Goal: Participate in discussion: Engage in conversation with other users on a specific topic

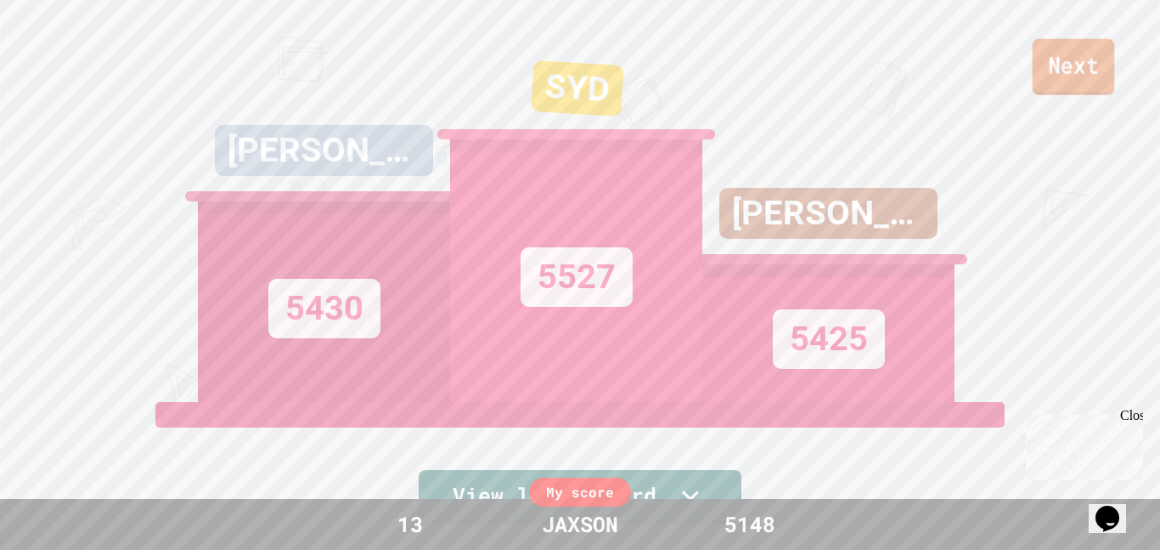
click at [1069, 77] on link "Next" at bounding box center [1074, 67] width 82 height 56
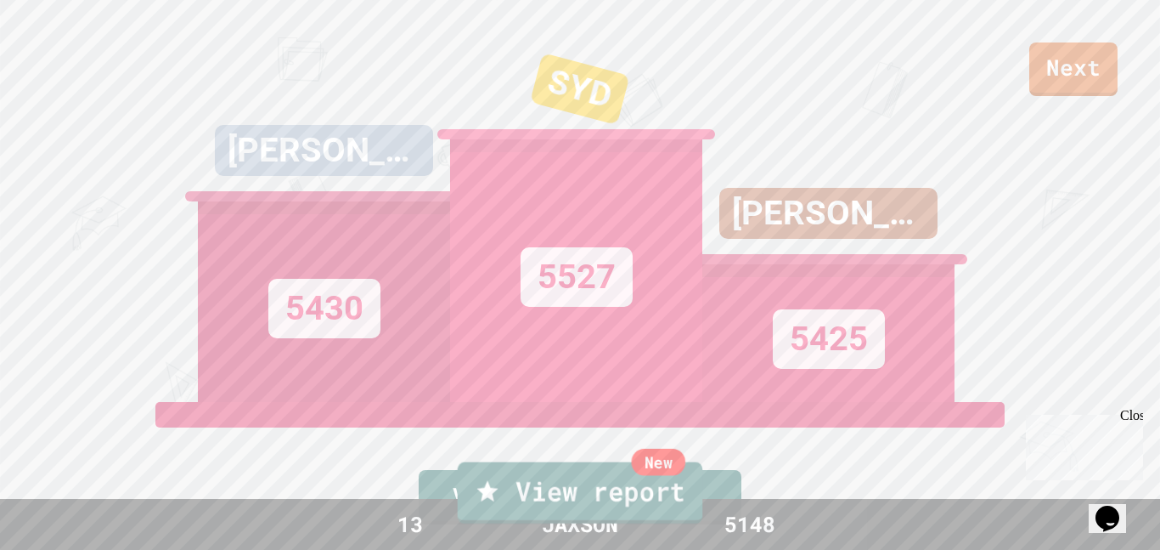
click at [606, 495] on link "New View report" at bounding box center [580, 492] width 245 height 61
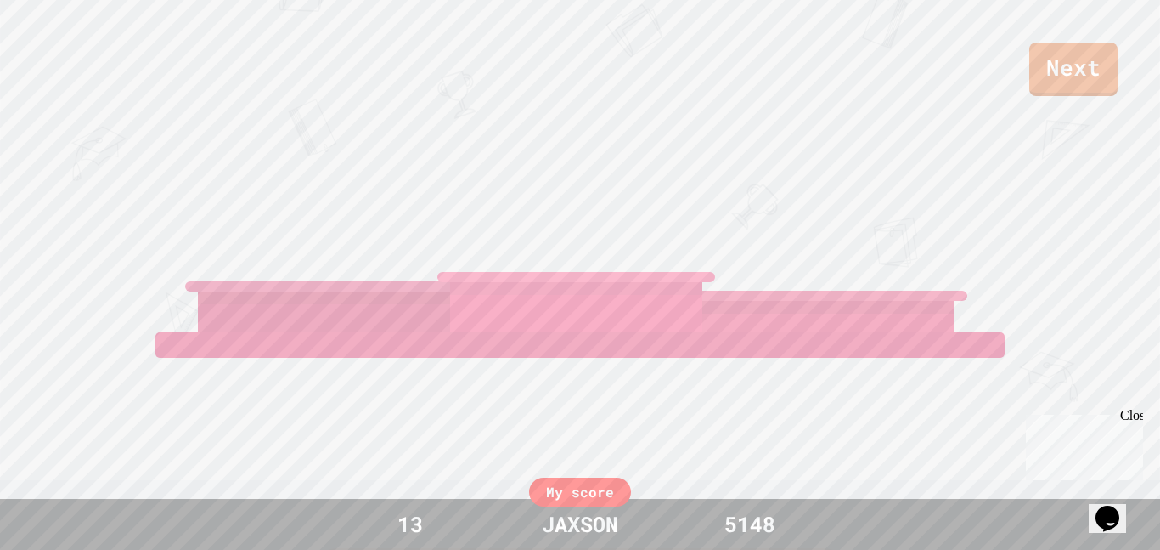
scroll to position [72, 0]
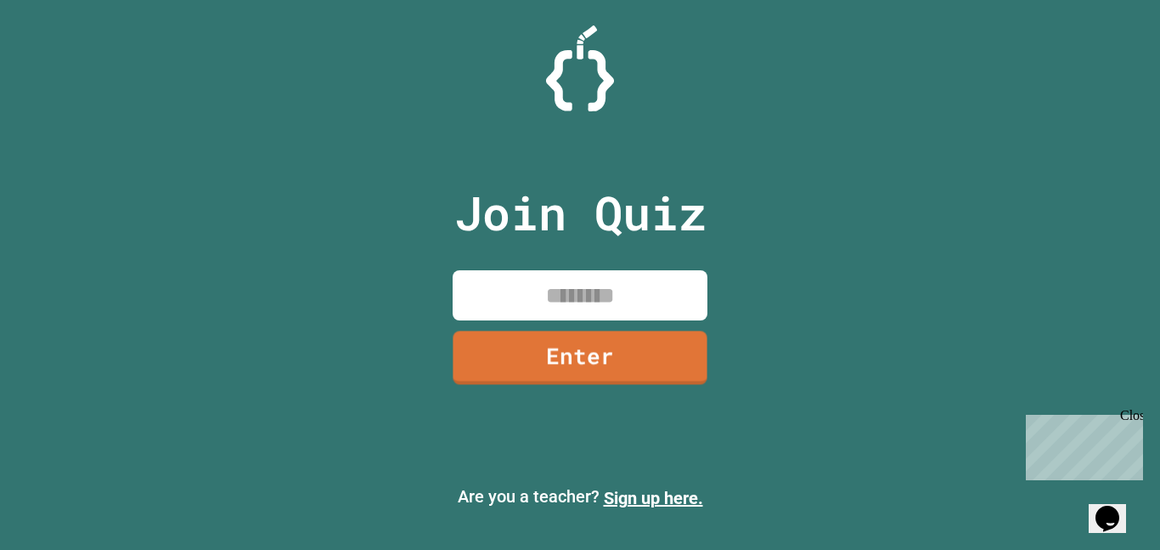
click at [595, 297] on input at bounding box center [580, 295] width 255 height 50
type input "********"
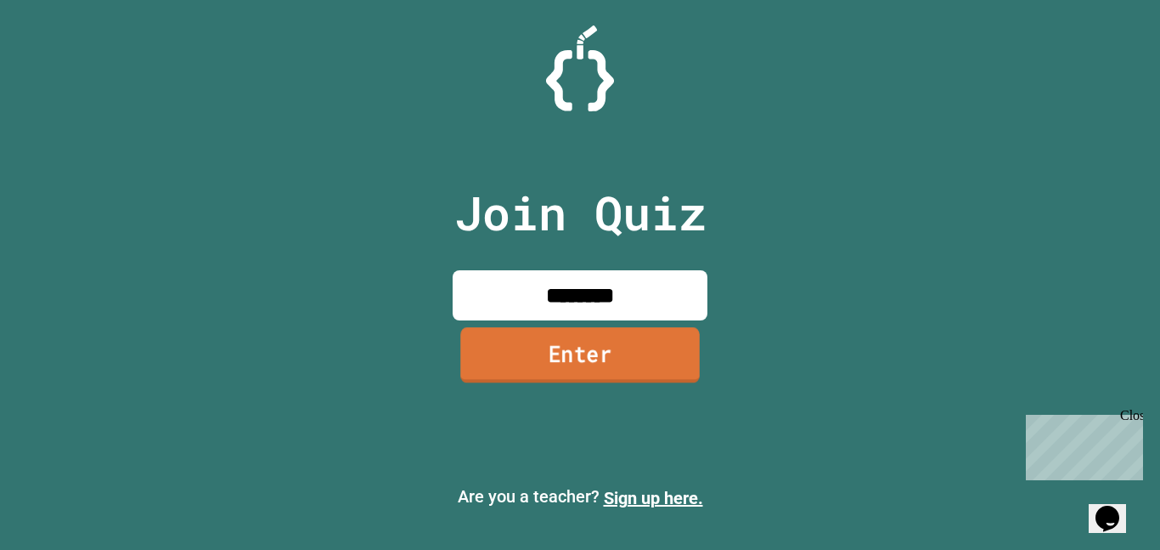
click at [527, 386] on div "Join Quiz ******** Enter" at bounding box center [580, 274] width 286 height 465
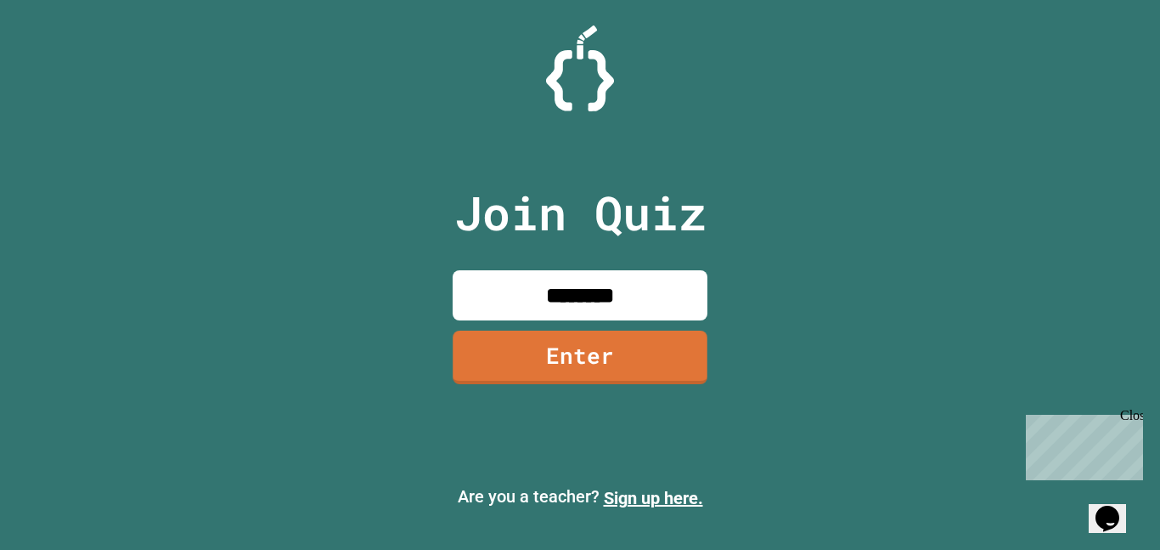
click at [531, 374] on link "Enter" at bounding box center [580, 357] width 255 height 54
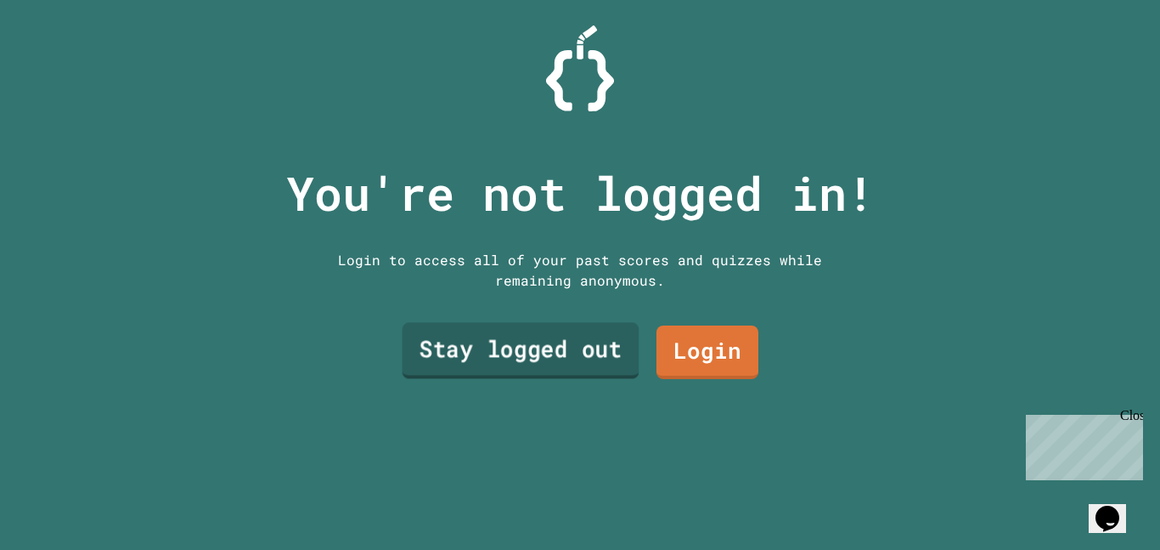
click at [600, 346] on link "Stay logged out" at bounding box center [521, 351] width 237 height 56
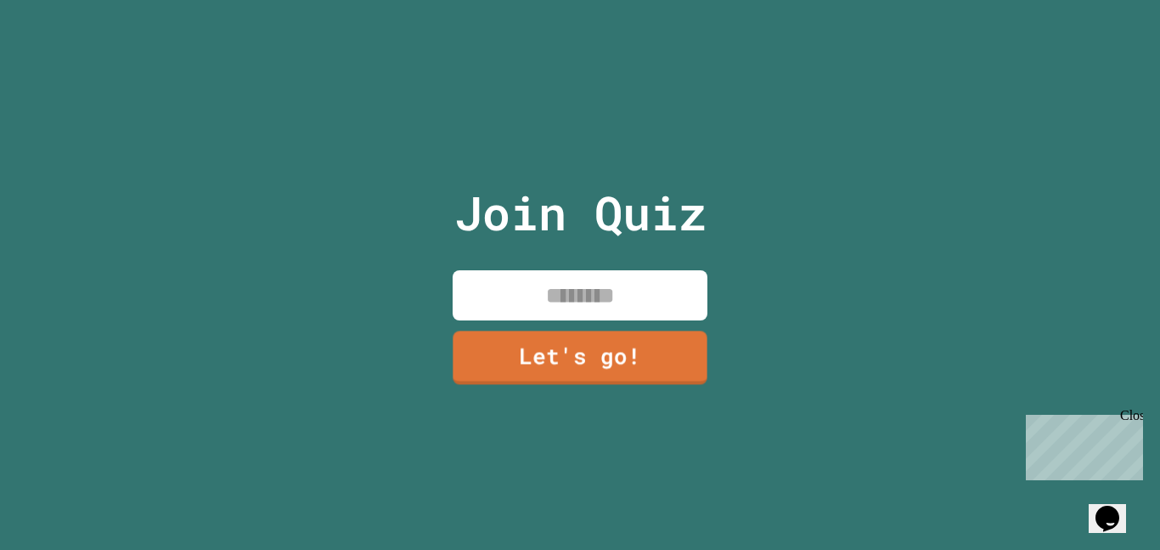
click at [586, 313] on input at bounding box center [580, 295] width 255 height 50
type input "******"
click at [505, 363] on link "Let's go!" at bounding box center [580, 356] width 258 height 56
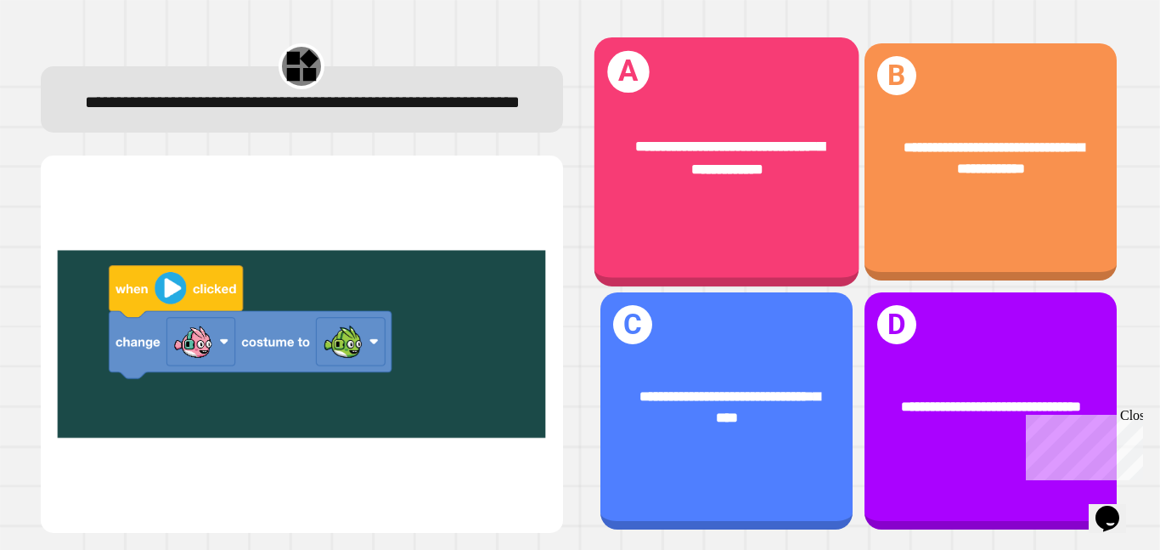
click at [714, 236] on div "**********" at bounding box center [726, 161] width 265 height 249
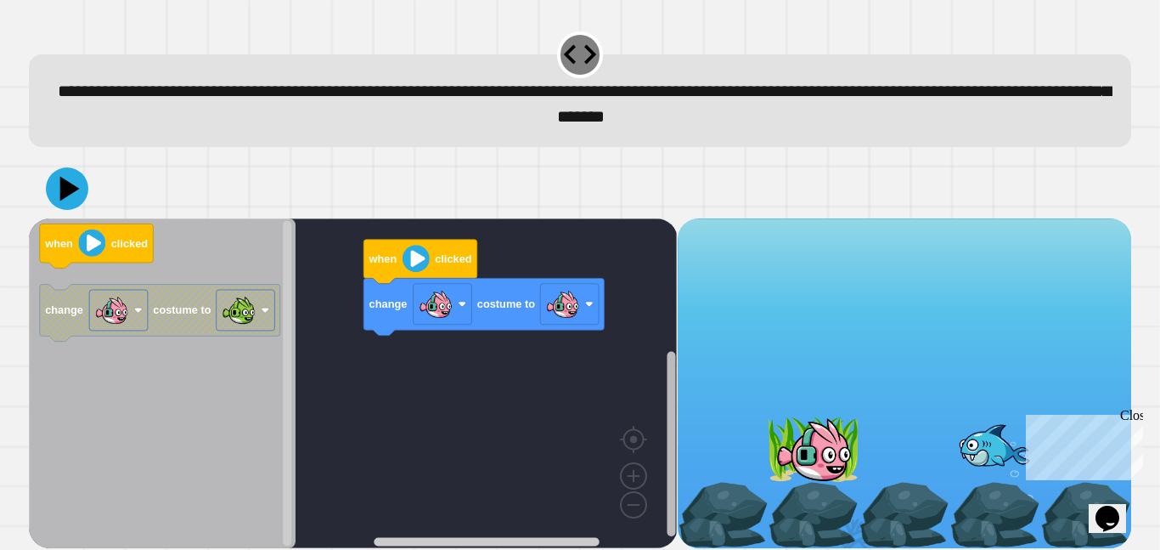
scroll to position [7, 0]
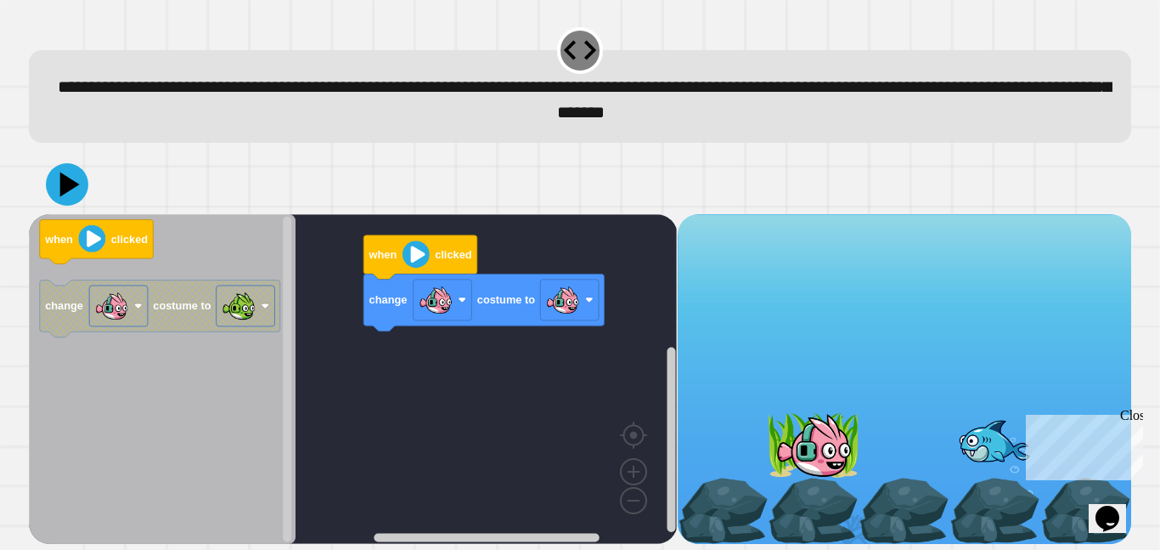
click at [439, 304] on div "change costume to when clicked when clicked change costume to" at bounding box center [353, 379] width 648 height 330
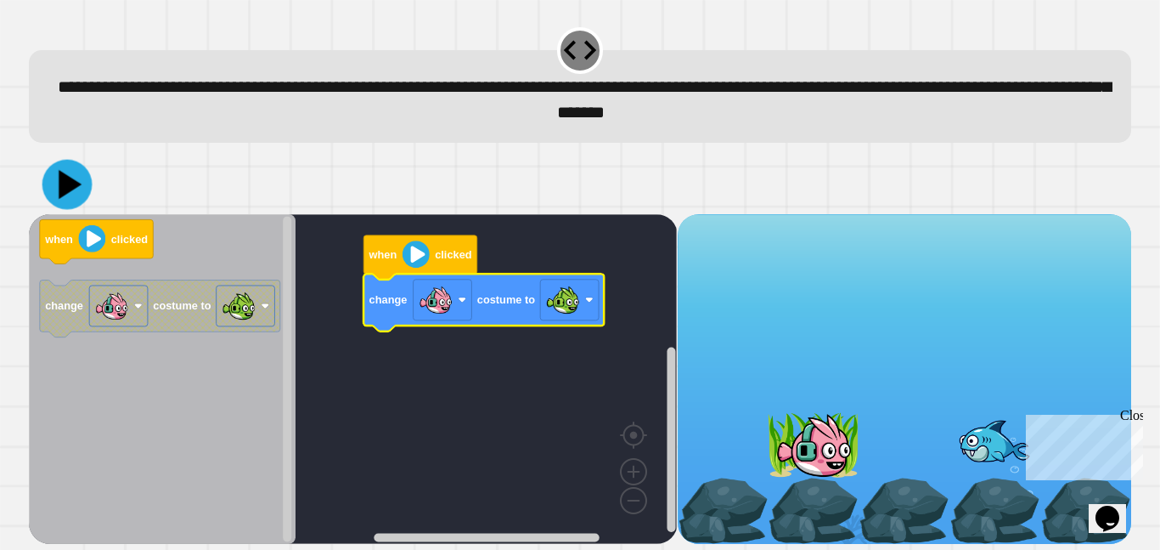
click at [68, 183] on icon at bounding box center [70, 184] width 23 height 29
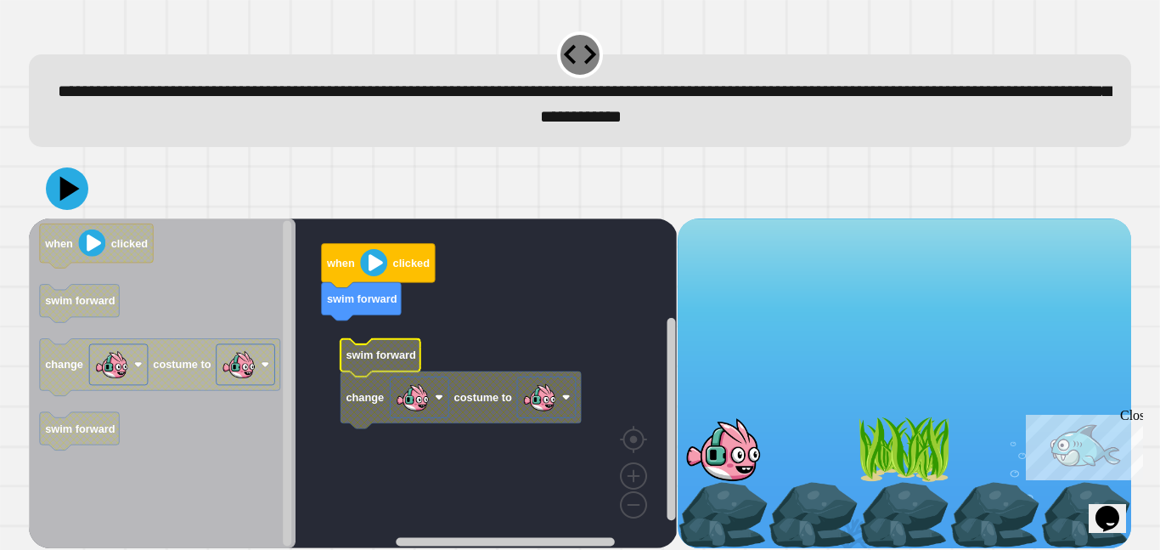
click at [418, 403] on image "Blockly Workspace" at bounding box center [413, 397] width 34 height 34
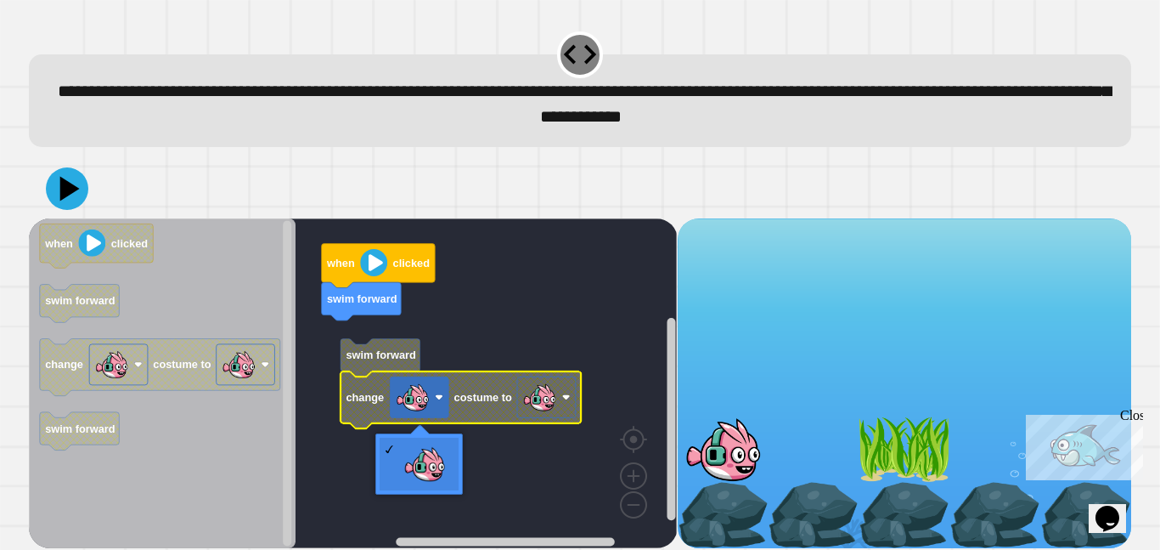
click at [527, 397] on image "Blockly Workspace" at bounding box center [540, 397] width 34 height 34
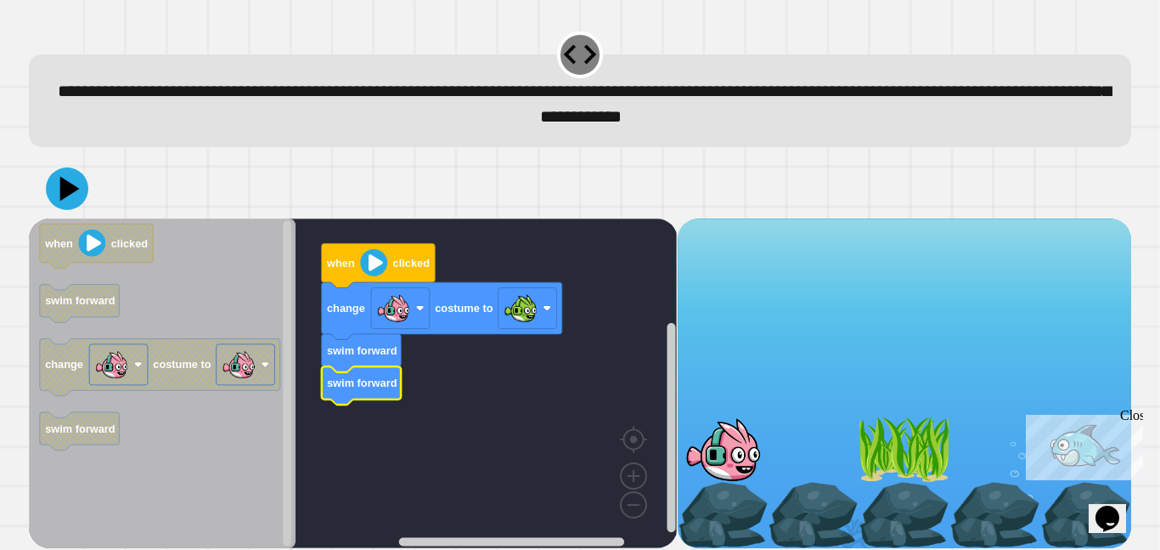
click at [74, 212] on div at bounding box center [580, 188] width 1103 height 59
click at [71, 194] on icon at bounding box center [70, 188] width 23 height 29
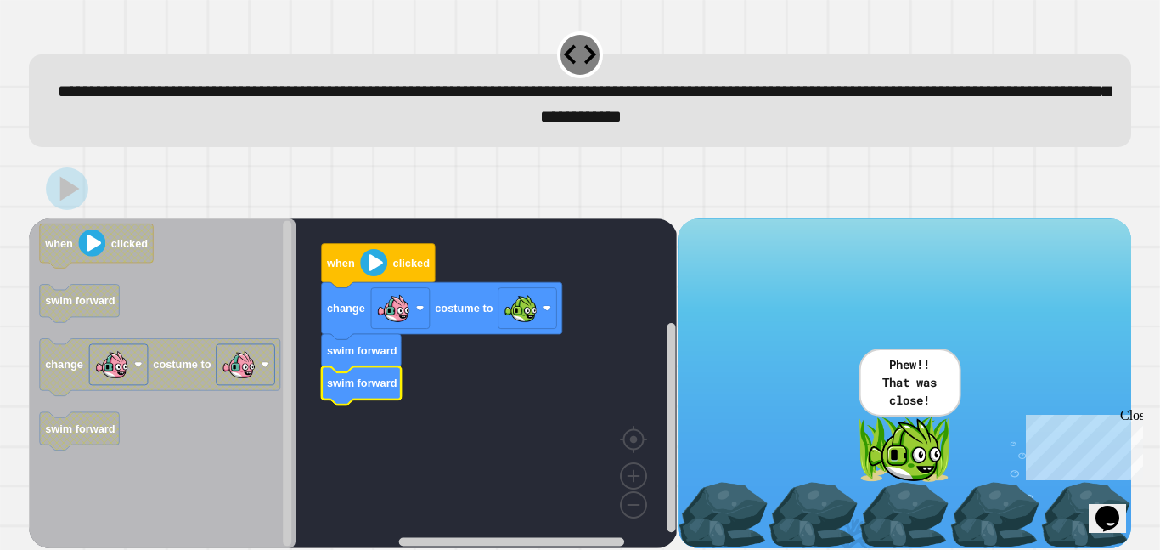
click at [1132, 418] on div "Close" at bounding box center [1130, 418] width 21 height 21
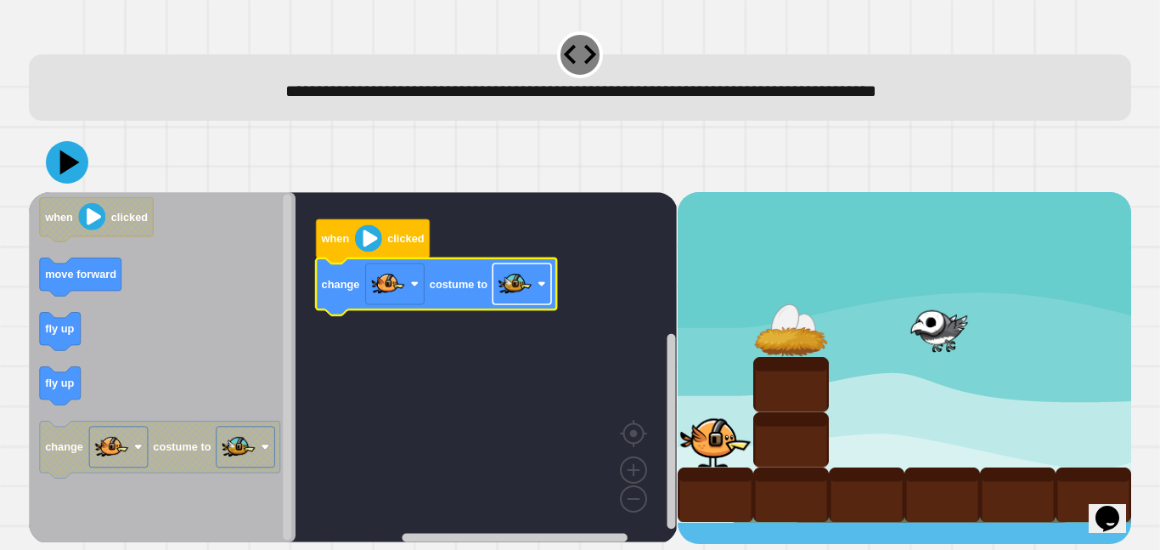
click at [517, 288] on image "Blockly Workspace" at bounding box center [516, 284] width 34 height 34
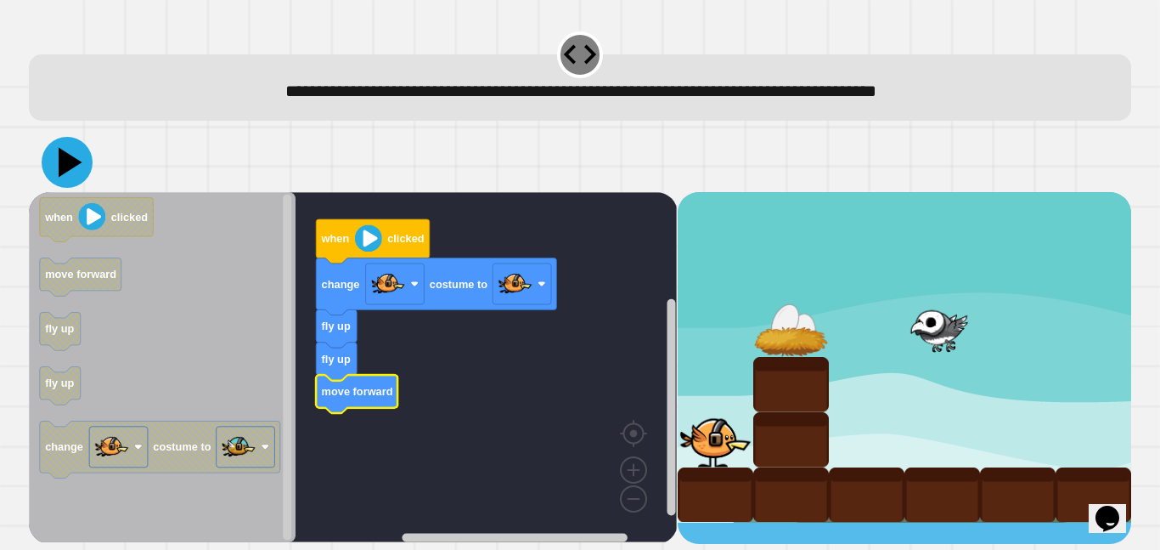
click at [65, 161] on icon at bounding box center [71, 163] width 24 height 30
click at [530, 299] on image "Blockly Workspace" at bounding box center [516, 284] width 34 height 34
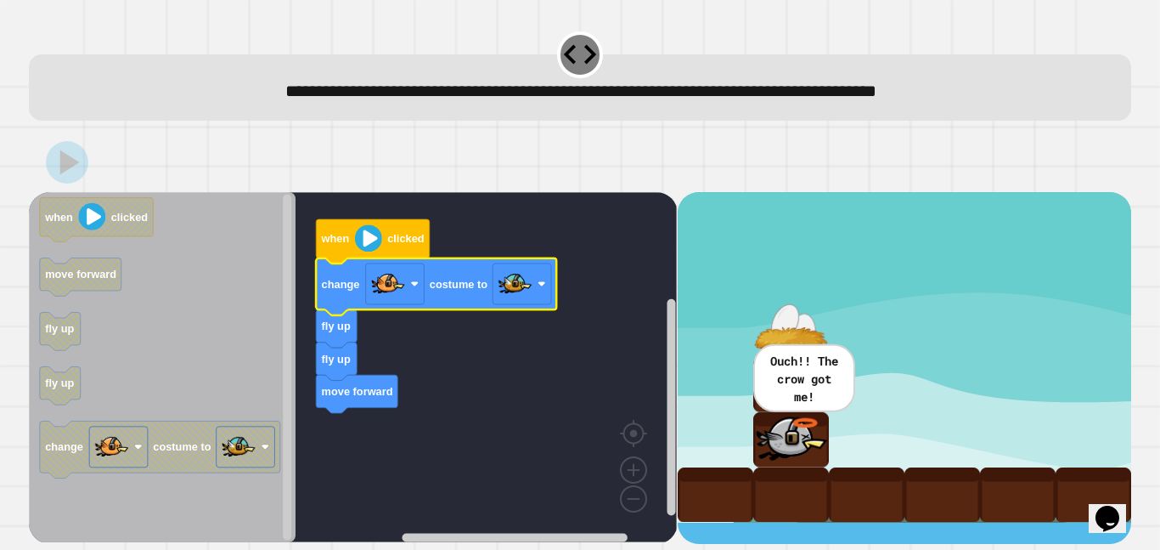
click at [73, 176] on icon at bounding box center [67, 162] width 42 height 42
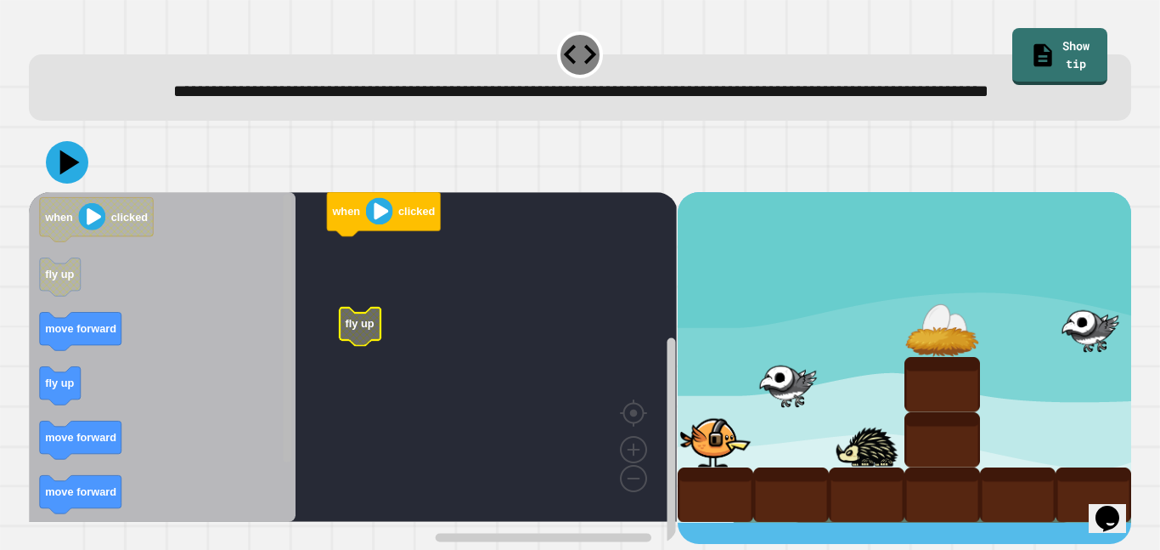
scroll to position [3, 0]
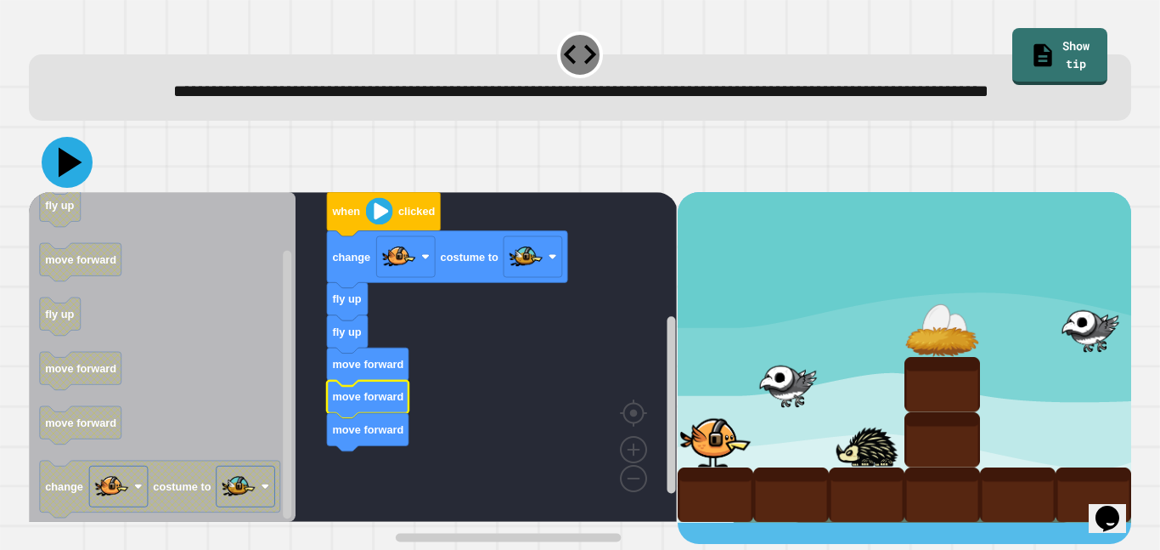
click at [68, 176] on icon at bounding box center [67, 162] width 51 height 51
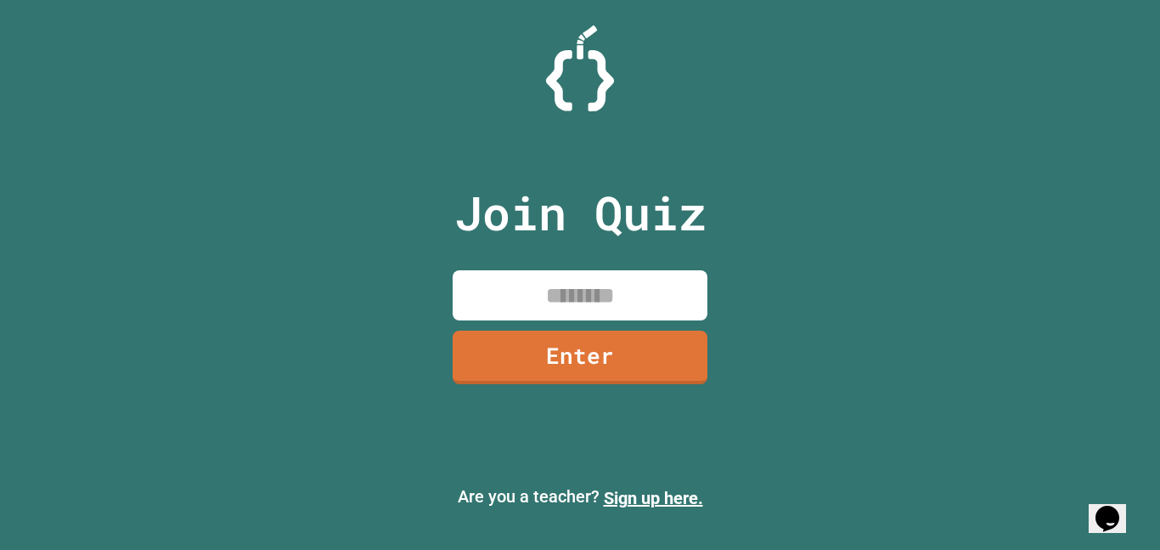
click at [540, 290] on input at bounding box center [580, 295] width 255 height 50
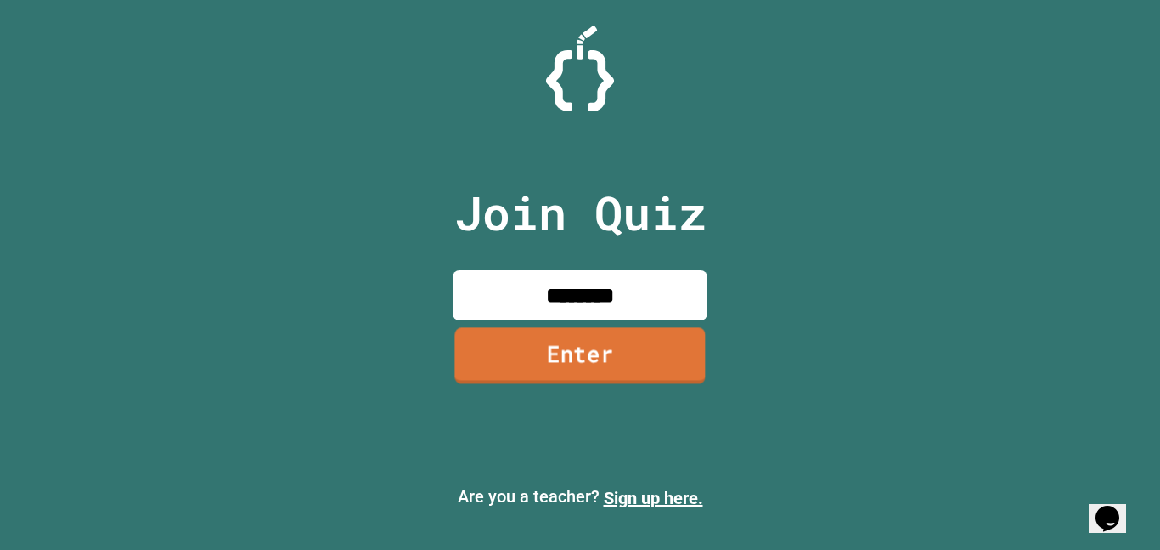
type input "********"
click at [551, 349] on link "Enter" at bounding box center [579, 355] width 251 height 56
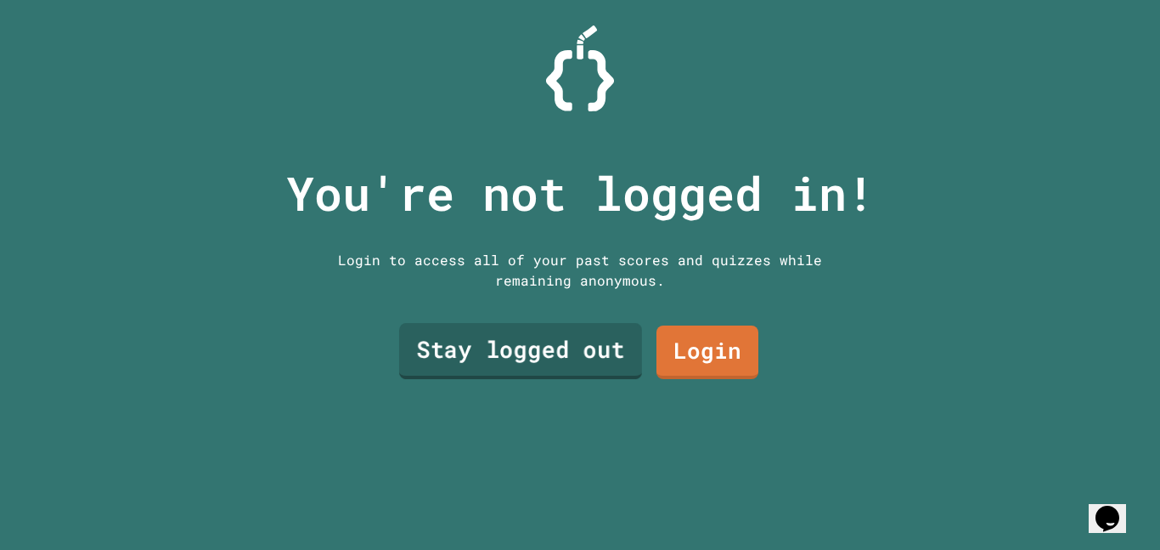
click at [555, 353] on link "Stay logged out" at bounding box center [520, 351] width 243 height 56
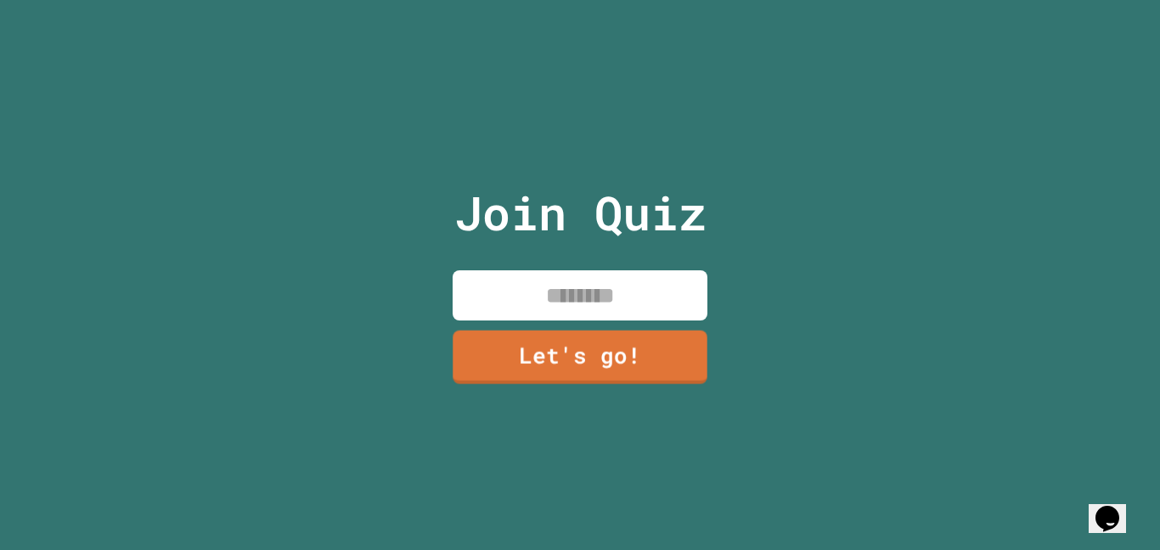
click at [551, 298] on input at bounding box center [580, 295] width 255 height 50
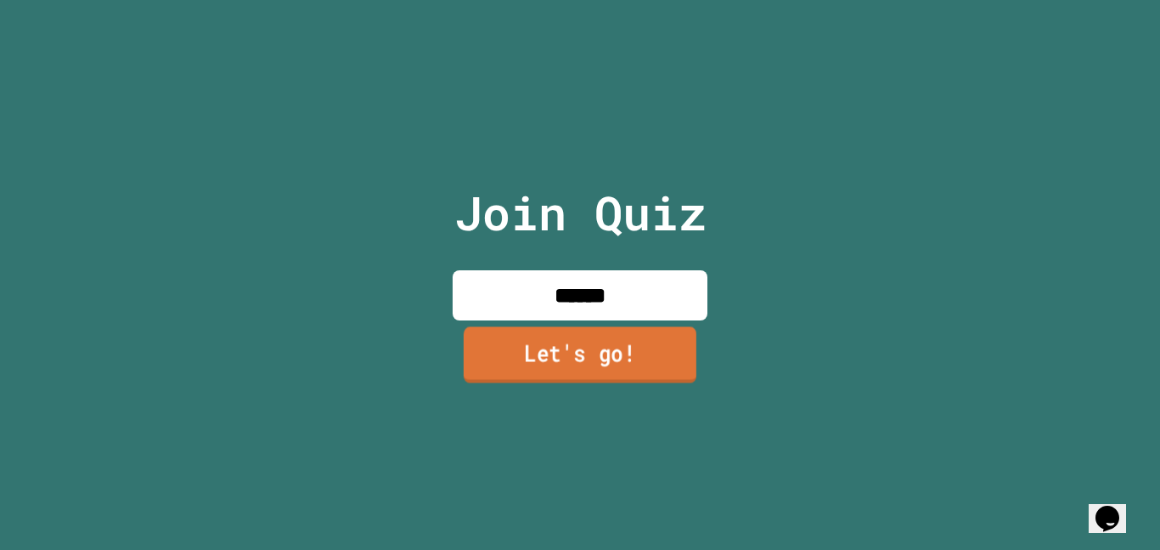
type input "******"
click at [576, 377] on link "Let's go!" at bounding box center [580, 354] width 233 height 56
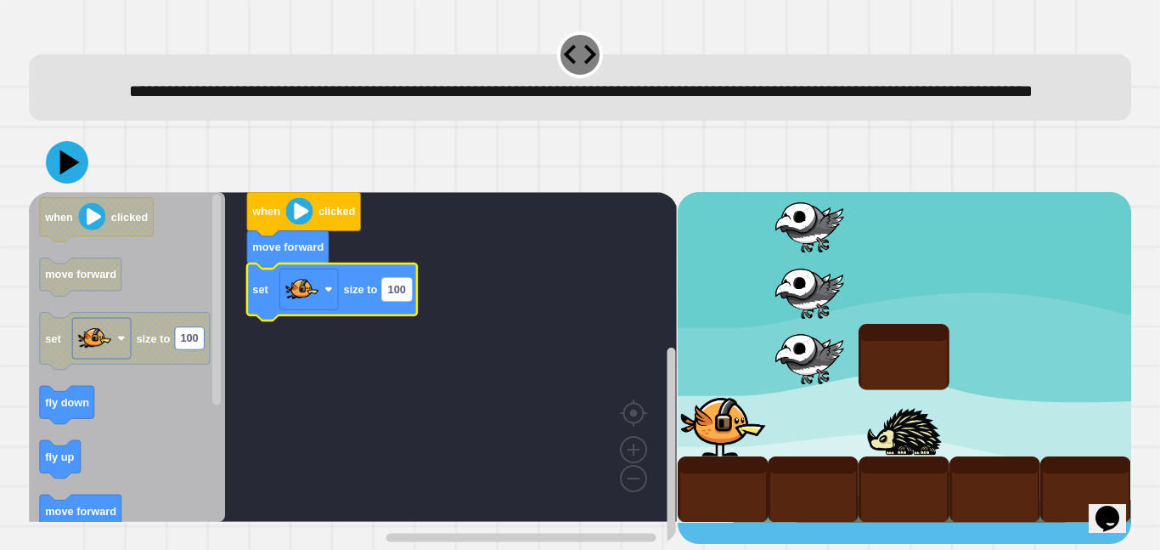
click at [392, 296] on text "100" at bounding box center [397, 289] width 18 height 13
type input "**********"
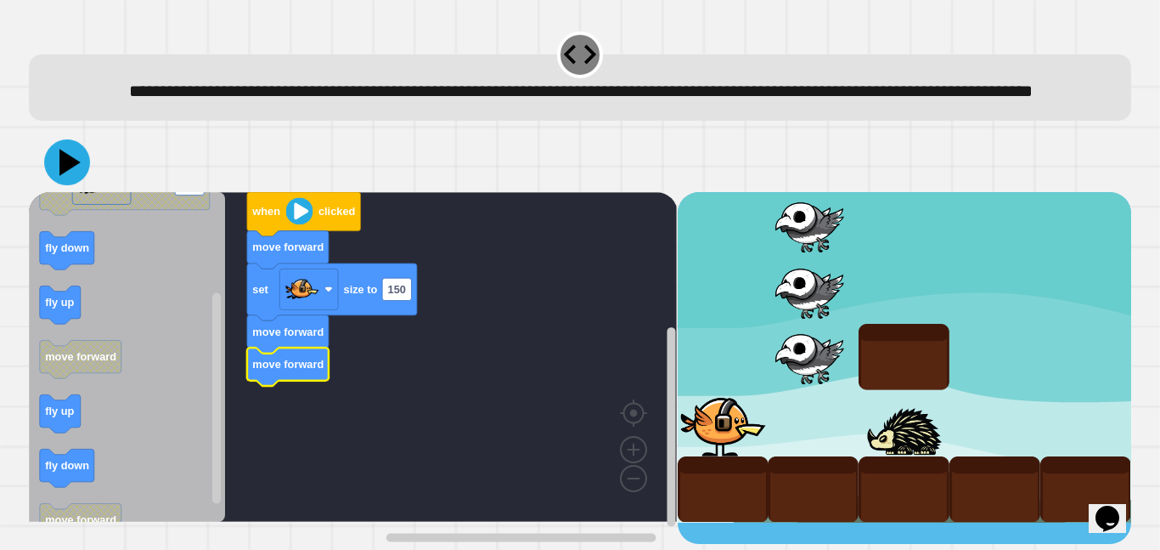
click at [65, 175] on icon at bounding box center [69, 162] width 21 height 26
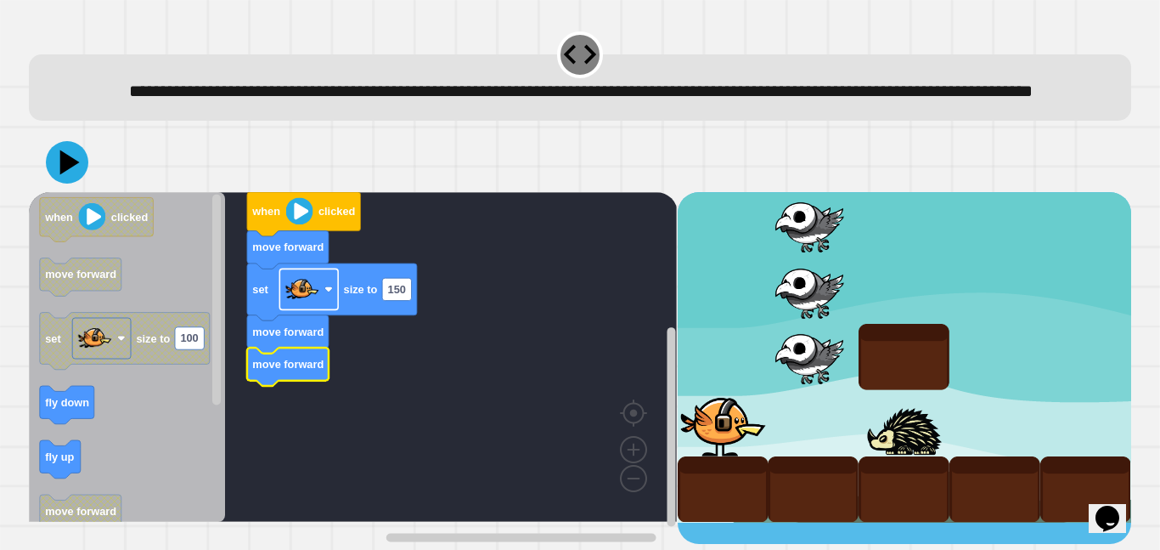
click at [323, 307] on rect "Blockly Workspace" at bounding box center [308, 288] width 59 height 41
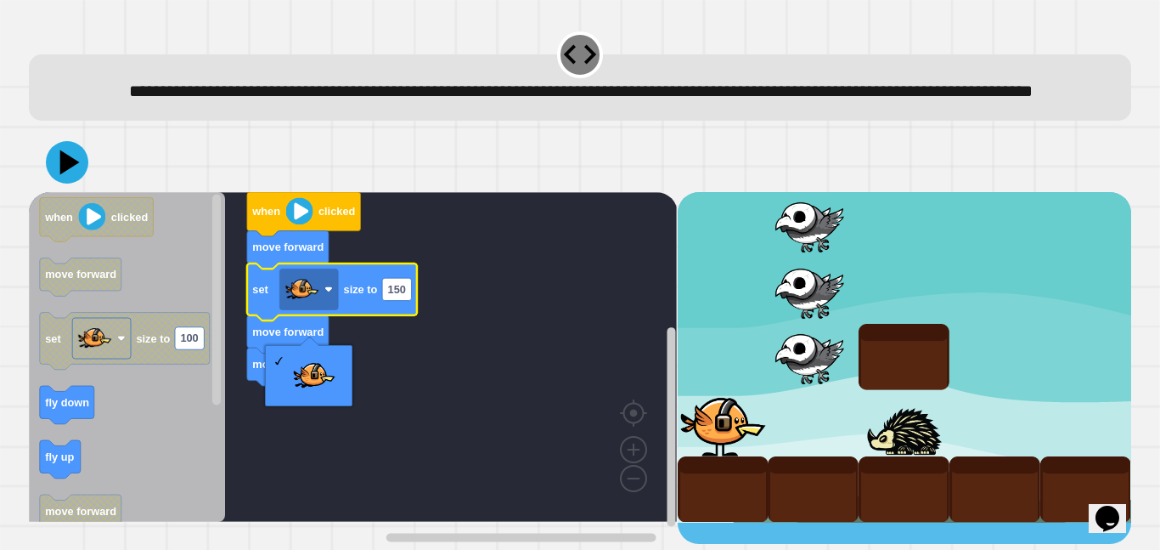
click at [352, 380] on div at bounding box center [308, 375] width 87 height 61
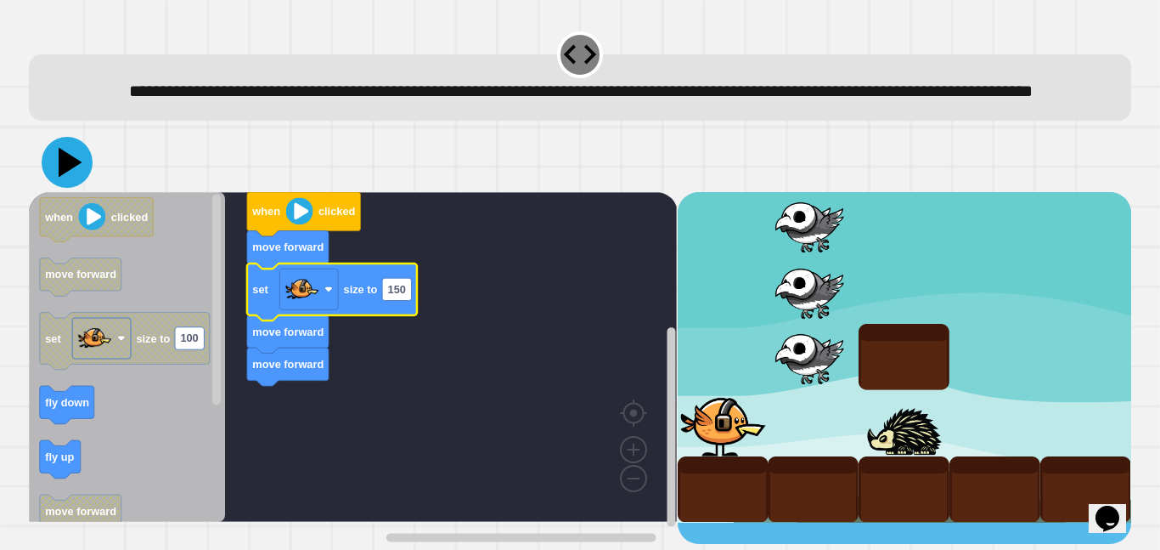
click at [61, 178] on icon at bounding box center [71, 163] width 24 height 30
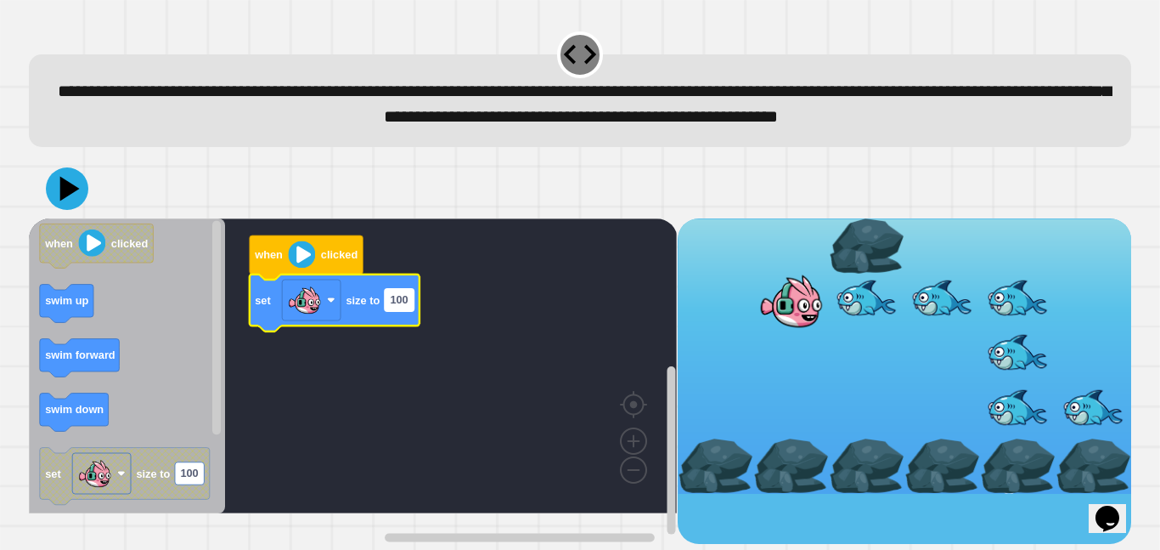
click at [402, 306] on text "100" at bounding box center [400, 299] width 18 height 13
type input "***"
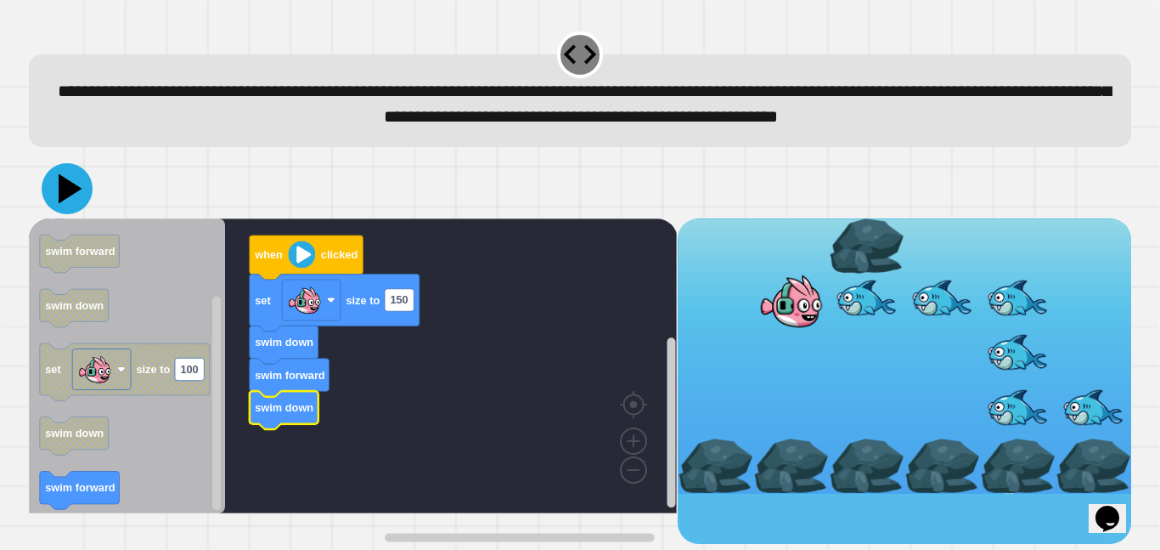
click at [64, 203] on icon at bounding box center [71, 188] width 24 height 30
click at [80, 214] on icon at bounding box center [67, 188] width 51 height 51
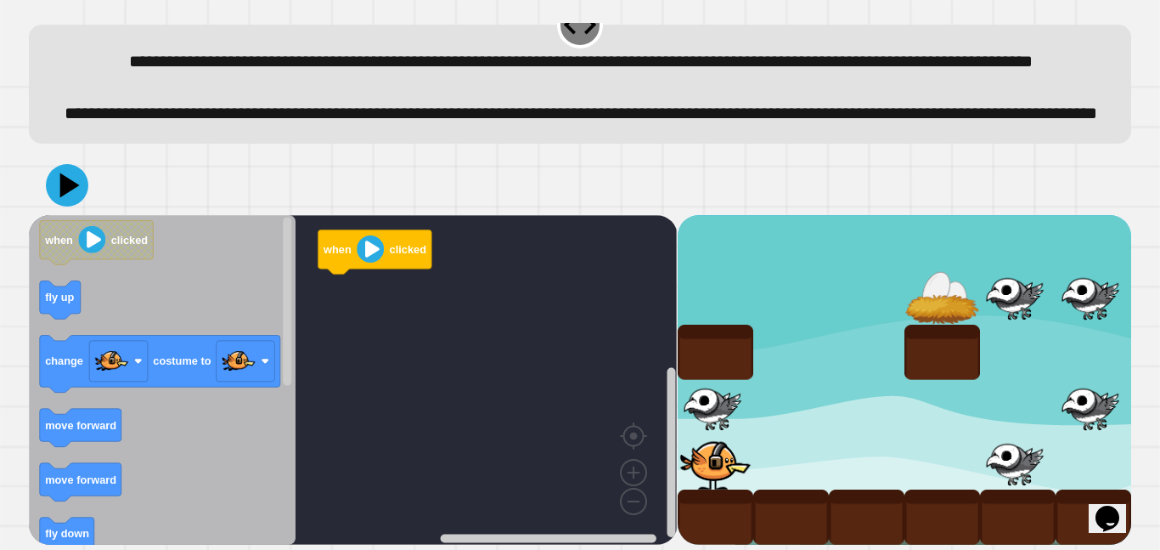
scroll to position [31, 0]
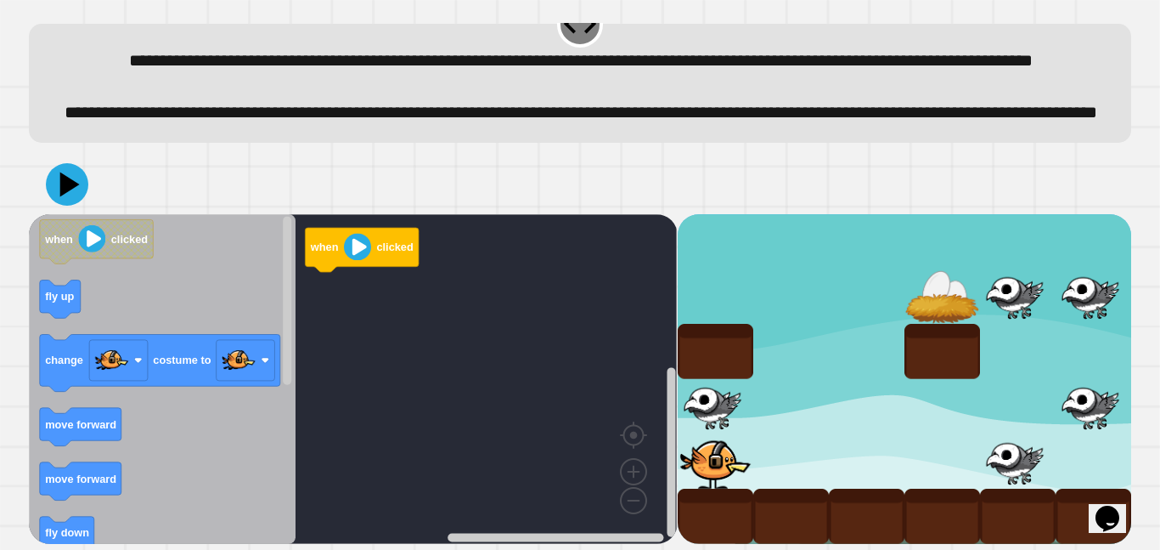
click at [124, 474] on icon "Blockly Workspace" at bounding box center [162, 379] width 267 height 330
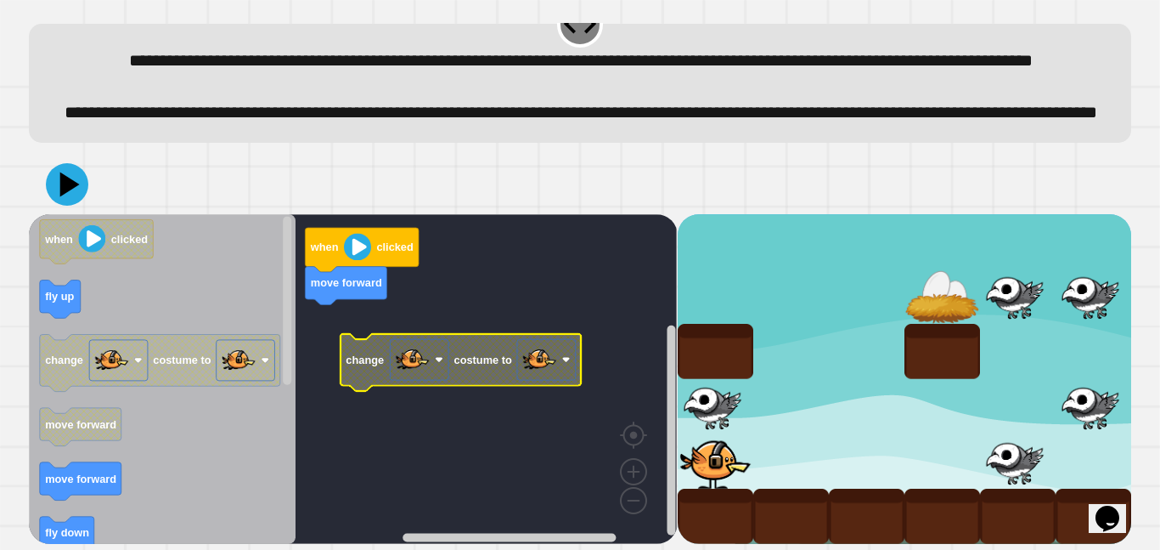
click at [539, 376] on image "Blockly Workspace" at bounding box center [539, 359] width 34 height 34
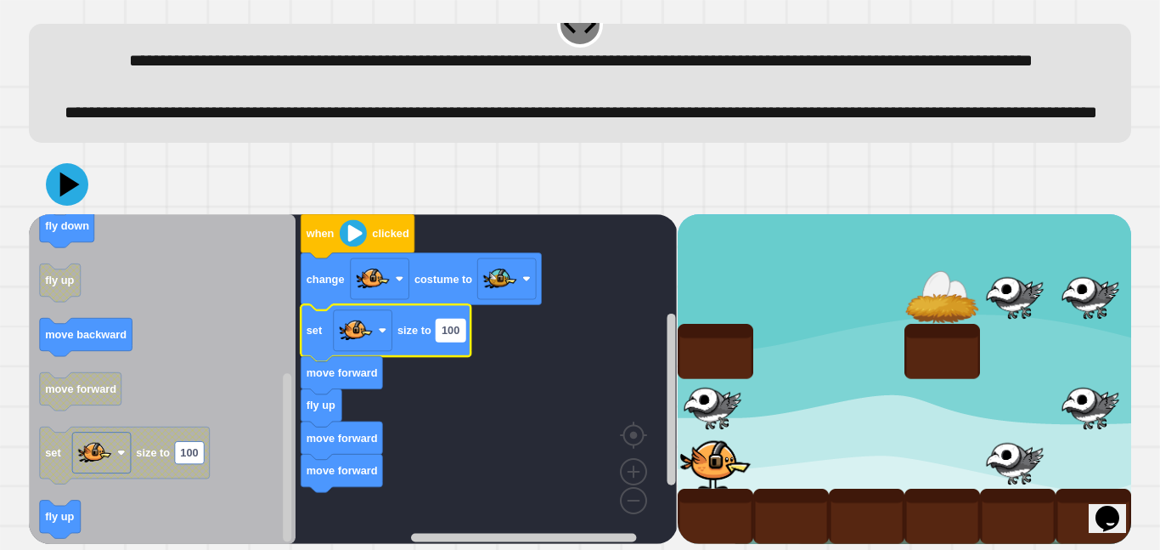
click at [449, 336] on text "100" at bounding box center [451, 330] width 18 height 13
type input "**"
click at [50, 209] on icon at bounding box center [67, 184] width 50 height 50
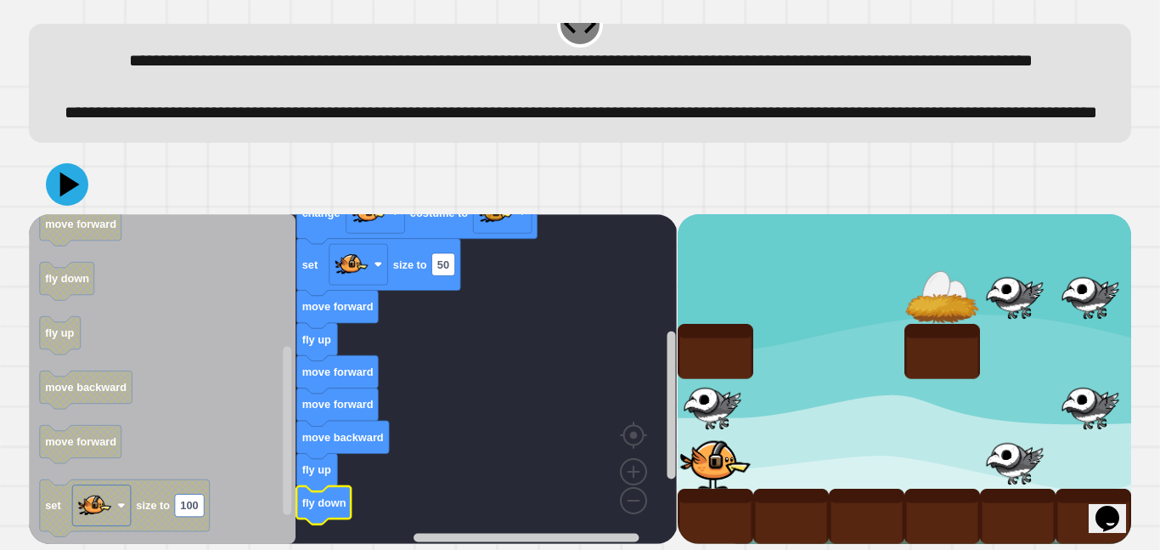
click at [61, 195] on icon at bounding box center [67, 184] width 42 height 42
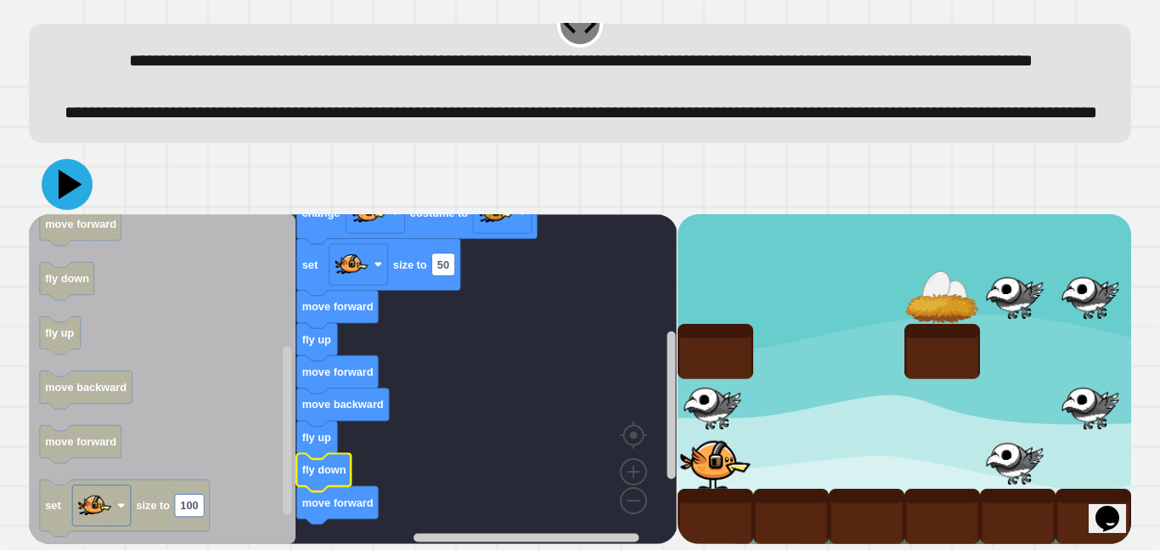
click at [62, 187] on icon at bounding box center [71, 184] width 24 height 30
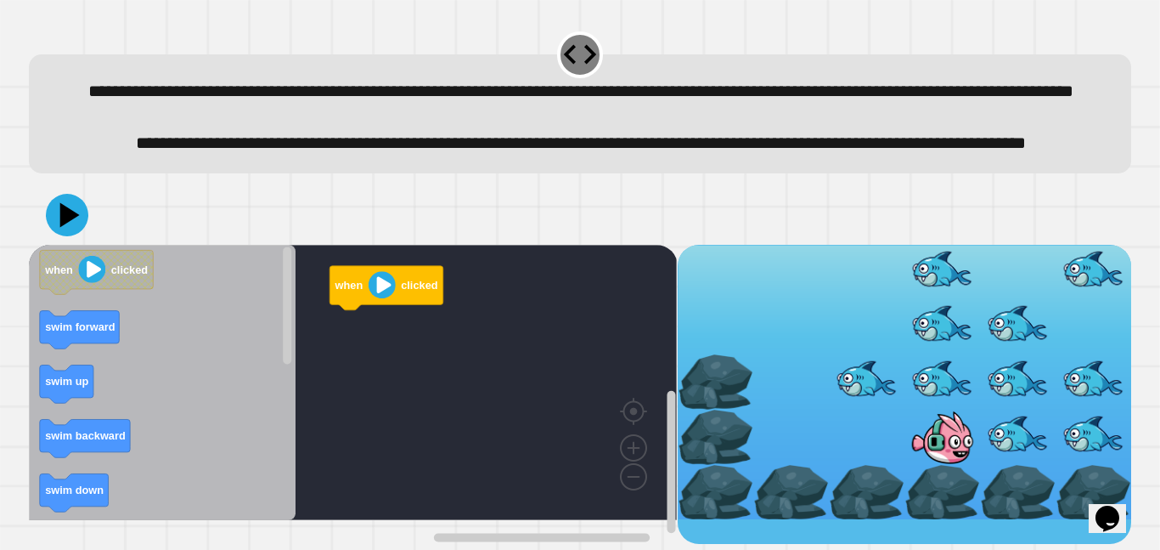
scroll to position [35, 0]
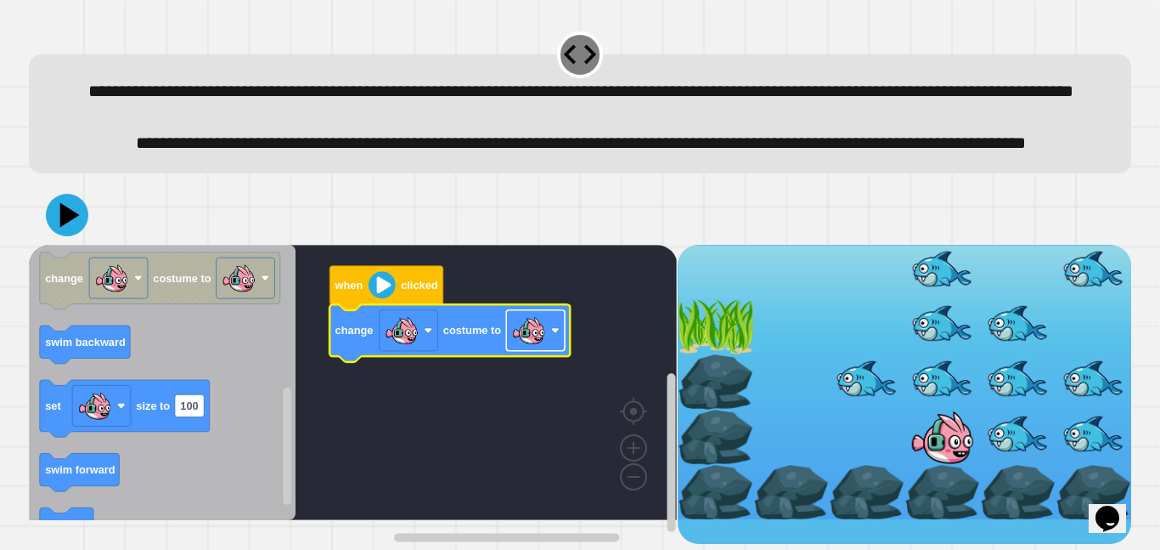
click at [525, 347] on image "Blockly Workspace" at bounding box center [529, 330] width 34 height 34
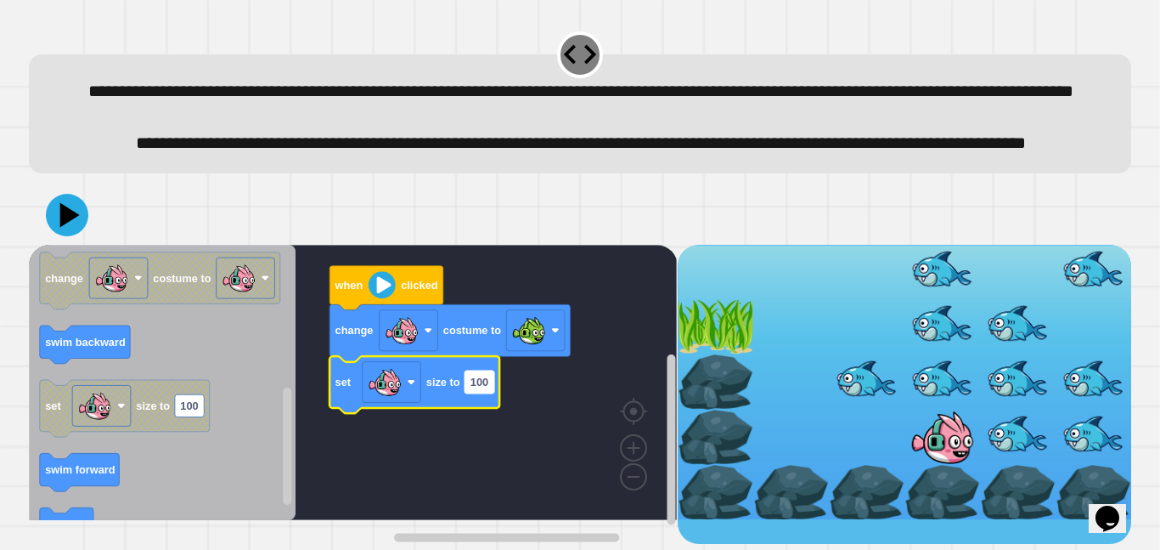
click at [477, 388] on text "100" at bounding box center [480, 381] width 18 height 13
type input "**"
click at [70, 229] on icon at bounding box center [71, 215] width 24 height 30
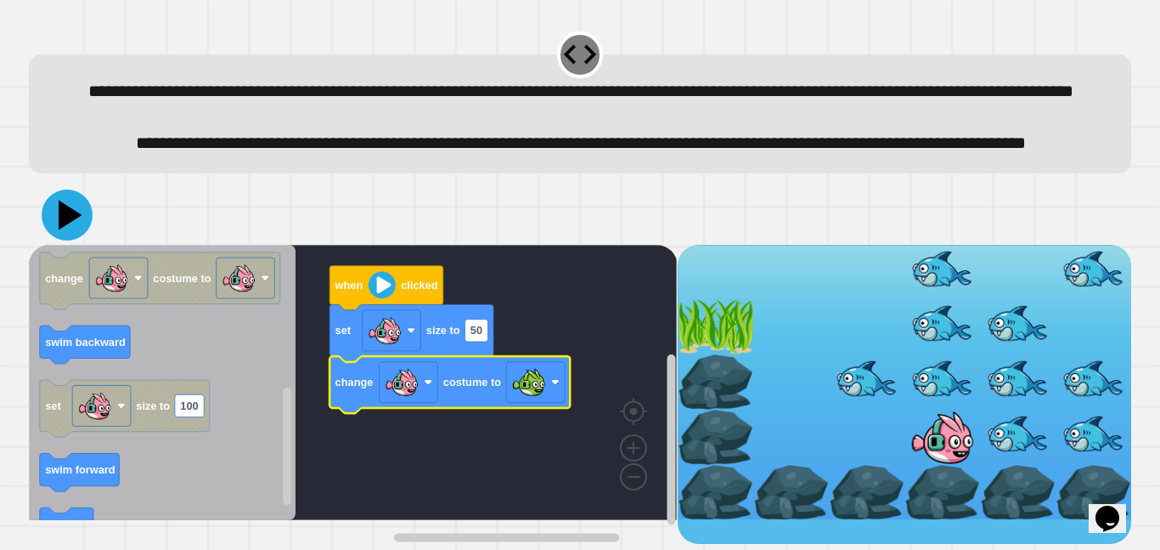
click at [65, 229] on icon at bounding box center [71, 215] width 24 height 30
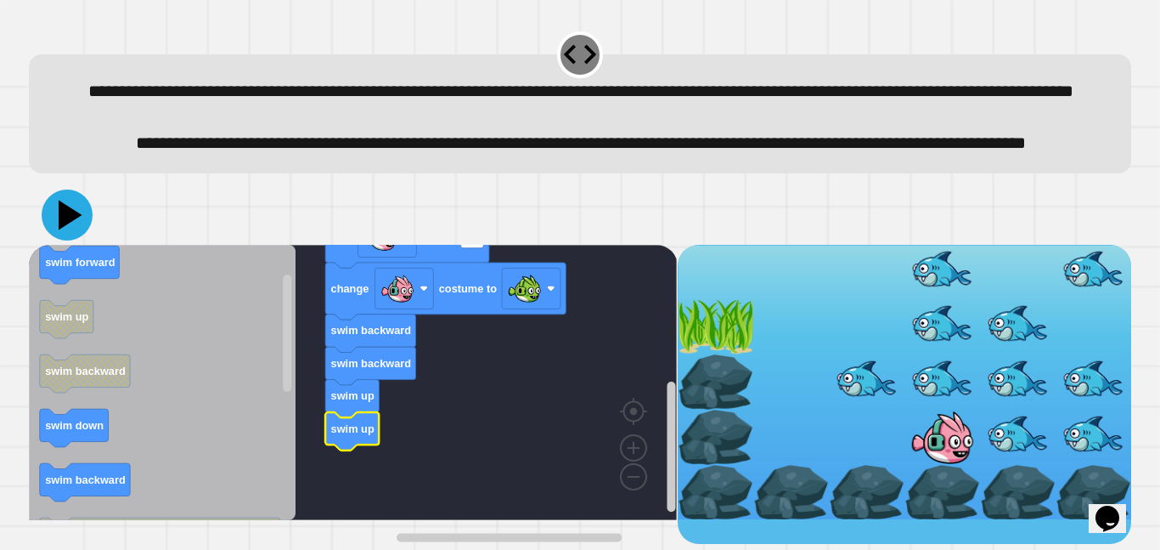
click at [82, 240] on icon at bounding box center [67, 214] width 51 height 51
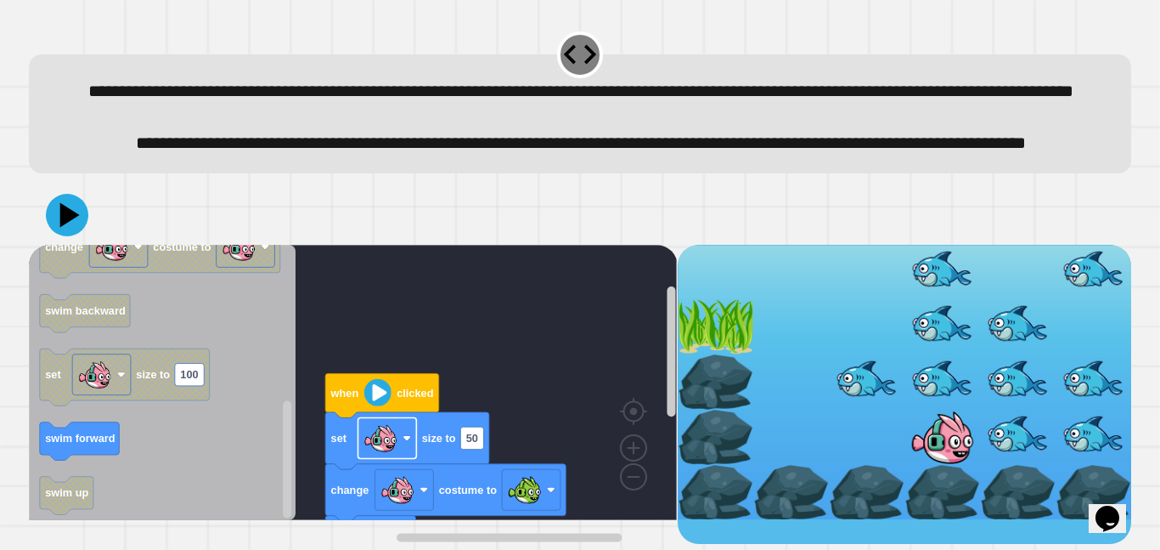
click at [373, 454] on image "Blockly Workspace" at bounding box center [381, 437] width 34 height 34
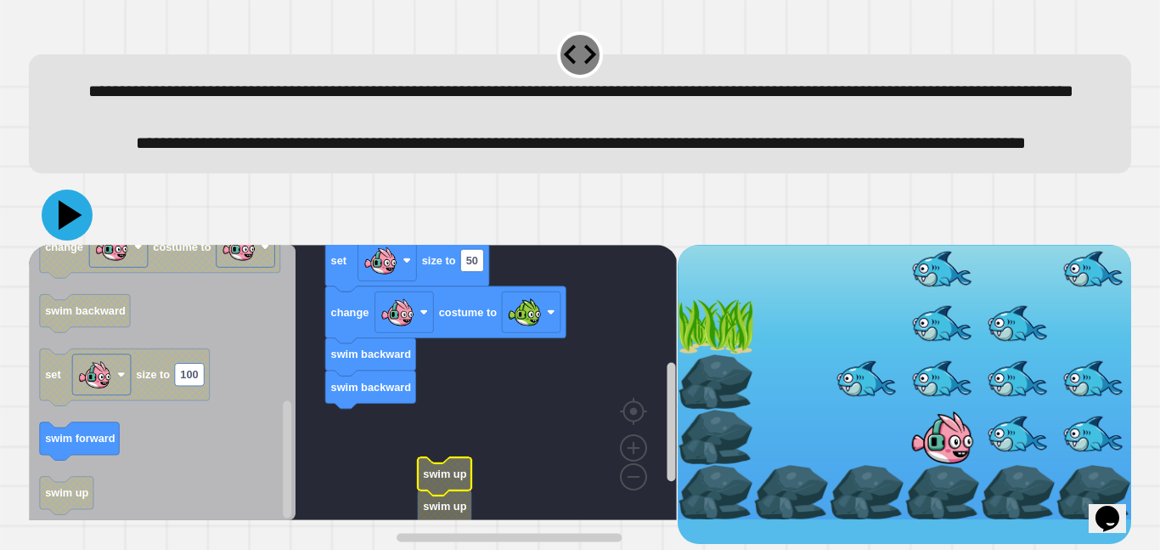
click at [73, 240] on icon at bounding box center [67, 214] width 51 height 51
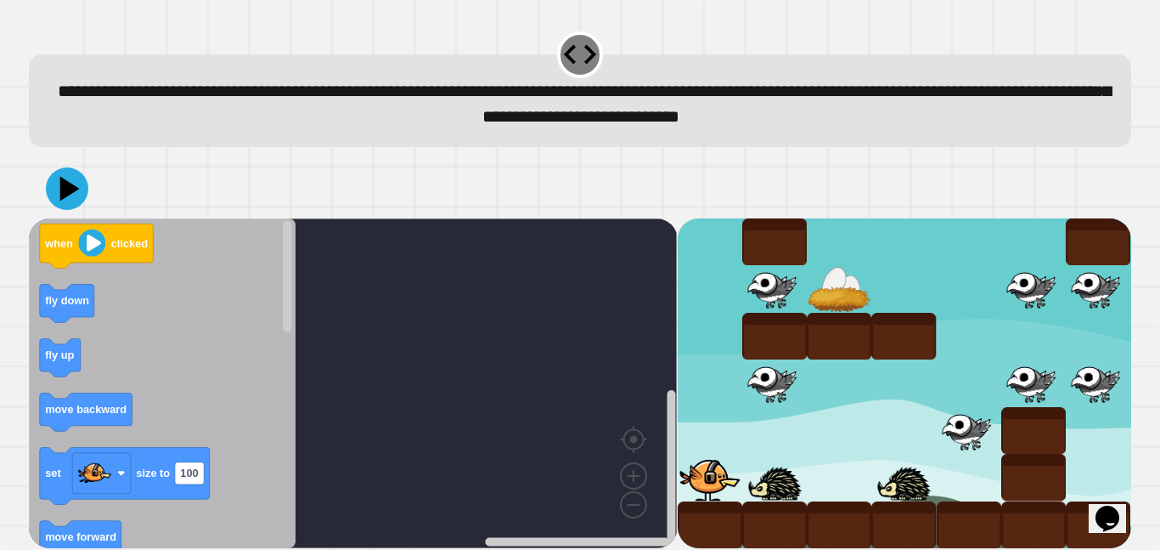
scroll to position [7, 0]
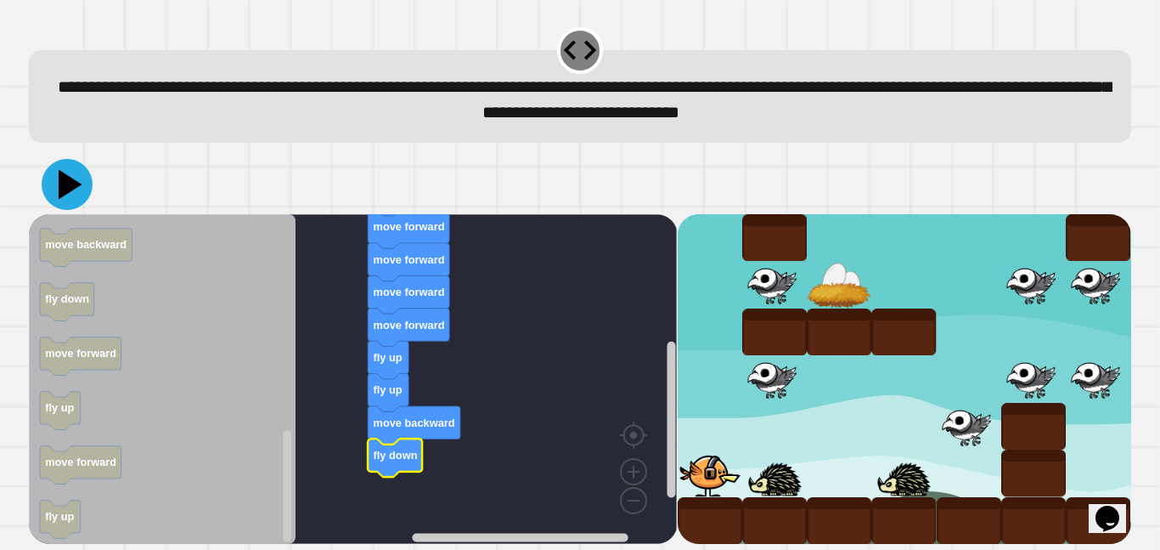
click at [50, 196] on icon at bounding box center [67, 184] width 51 height 51
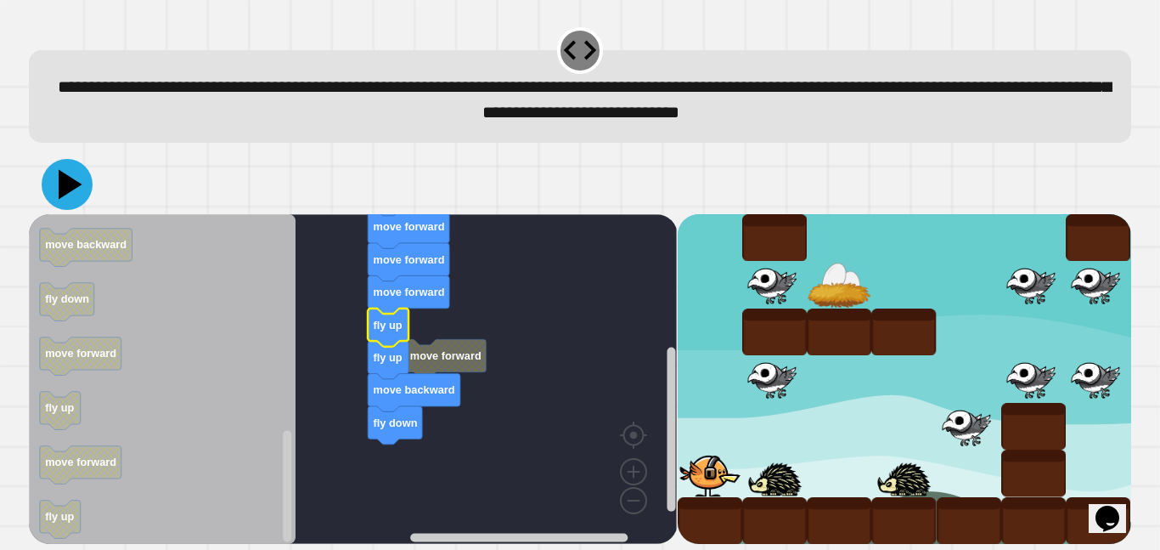
click at [65, 186] on icon at bounding box center [71, 184] width 24 height 30
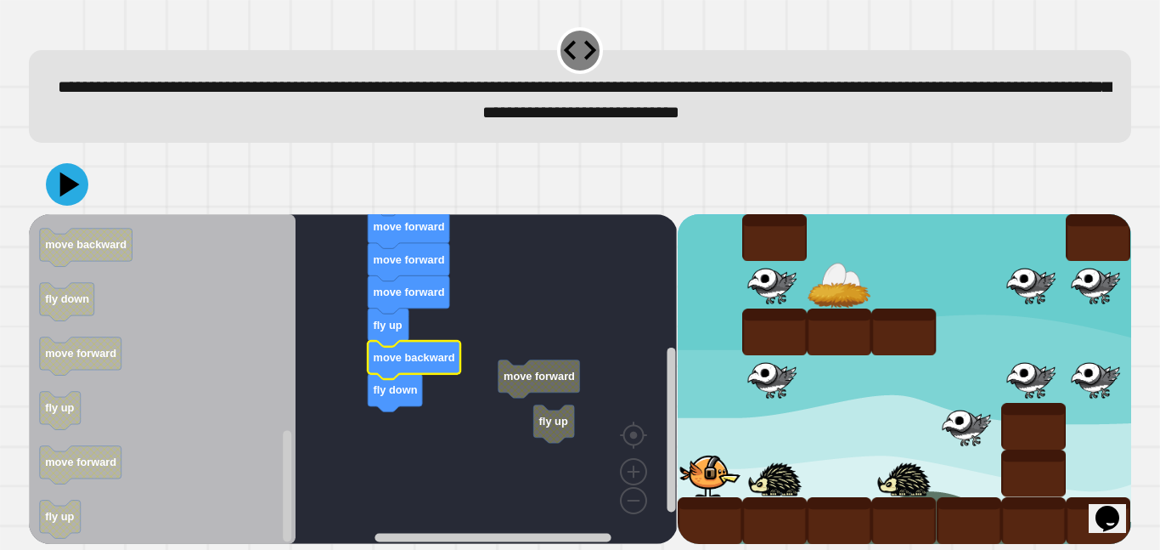
click at [54, 194] on icon at bounding box center [67, 184] width 42 height 42
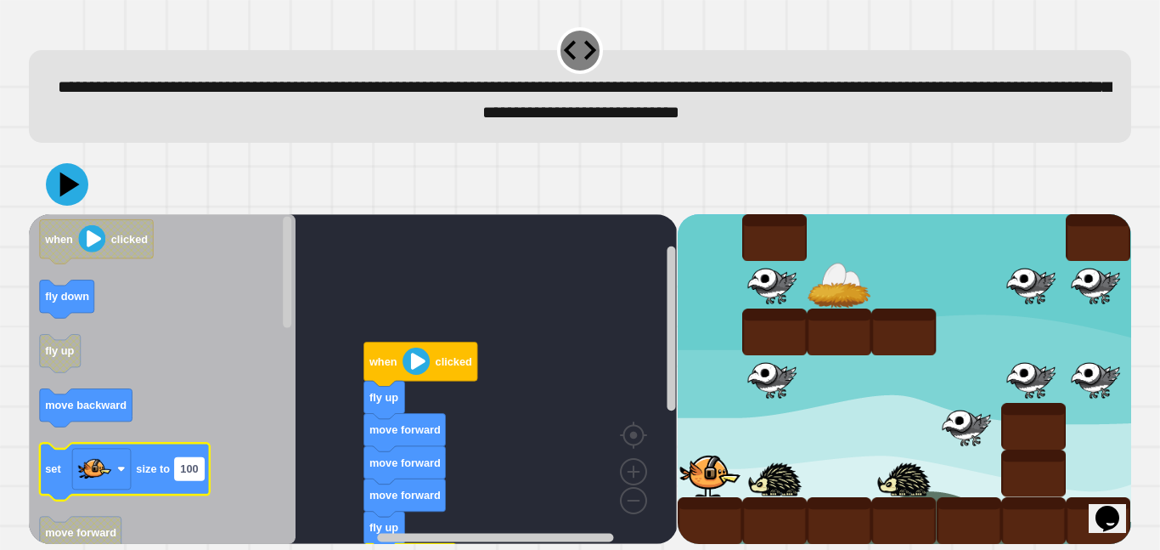
click at [187, 468] on text "100" at bounding box center [190, 468] width 18 height 13
type input "**"
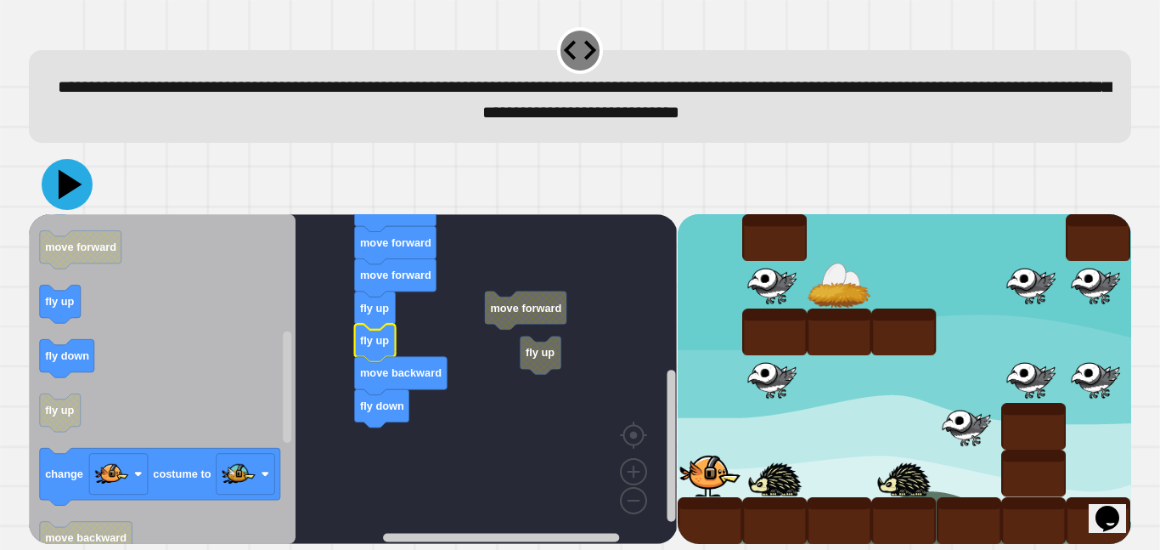
click at [61, 189] on icon at bounding box center [71, 184] width 24 height 30
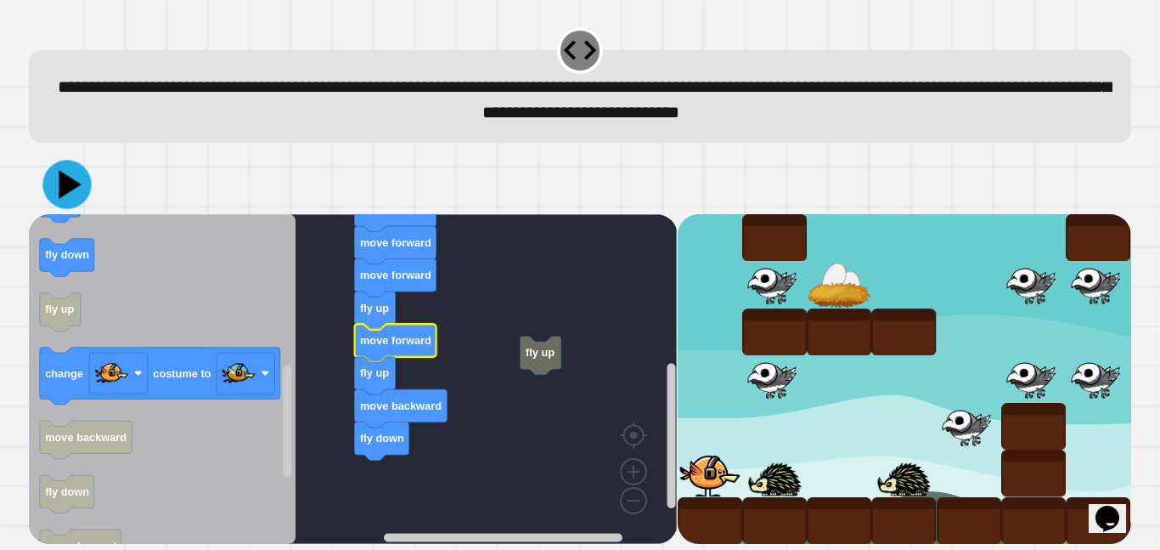
click at [78, 189] on icon at bounding box center [66, 184] width 48 height 48
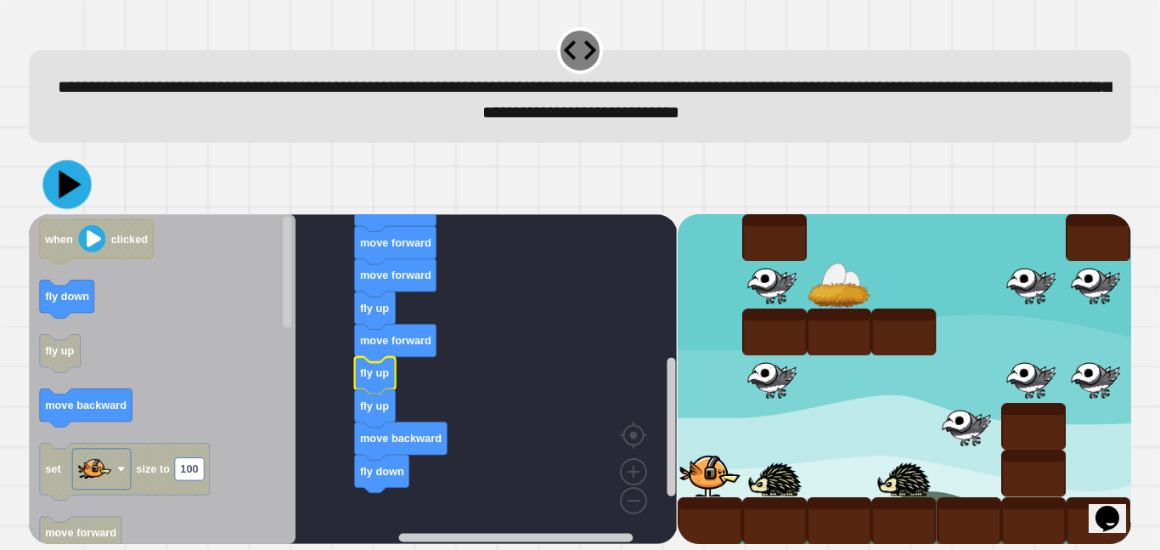
click at [78, 182] on icon at bounding box center [66, 184] width 48 height 48
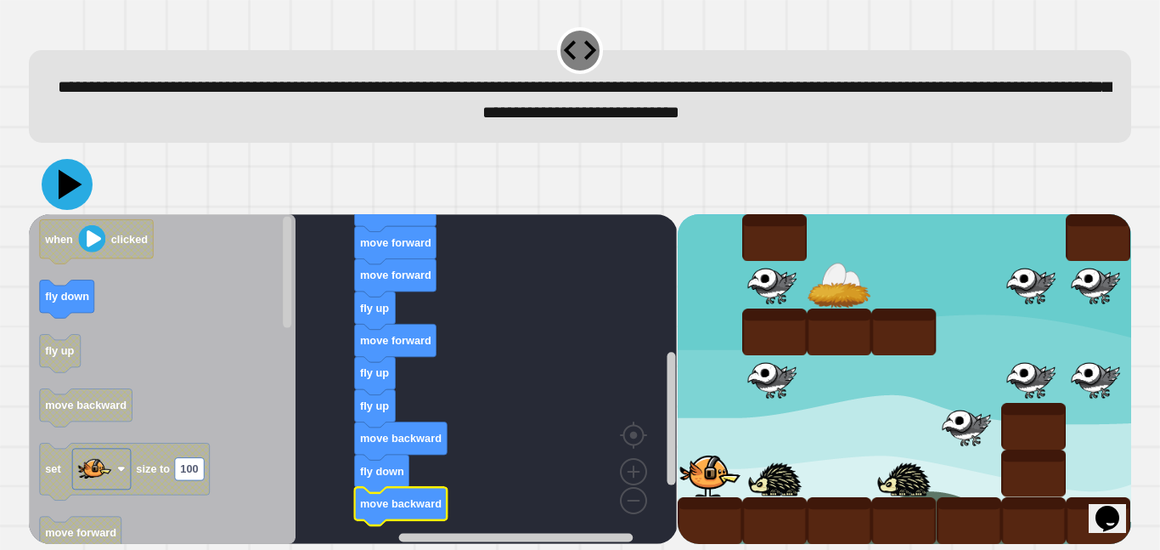
click at [59, 189] on icon at bounding box center [67, 184] width 51 height 51
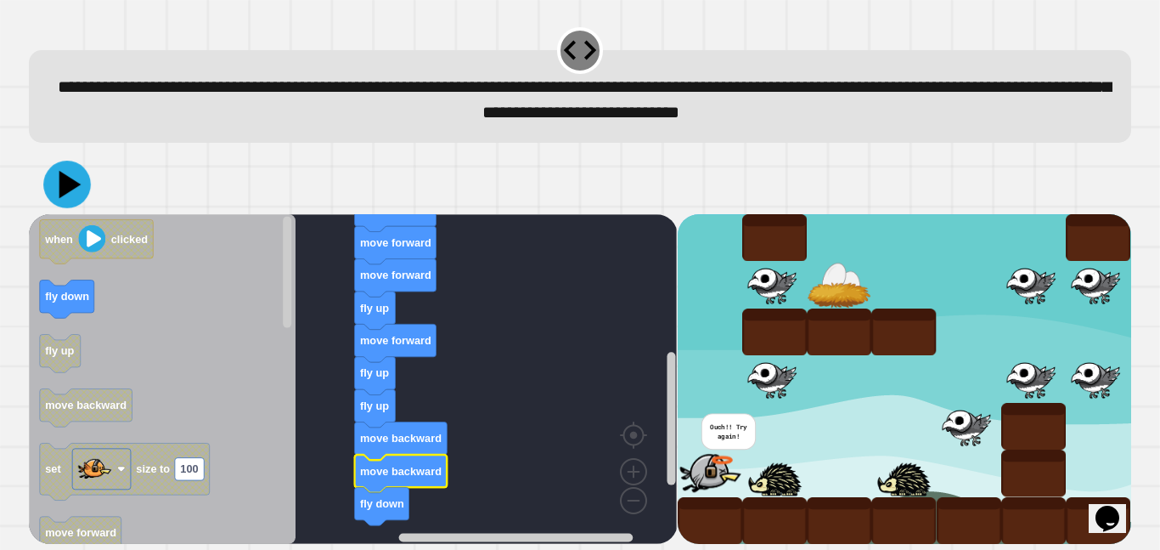
click at [69, 200] on icon at bounding box center [67, 185] width 48 height 48
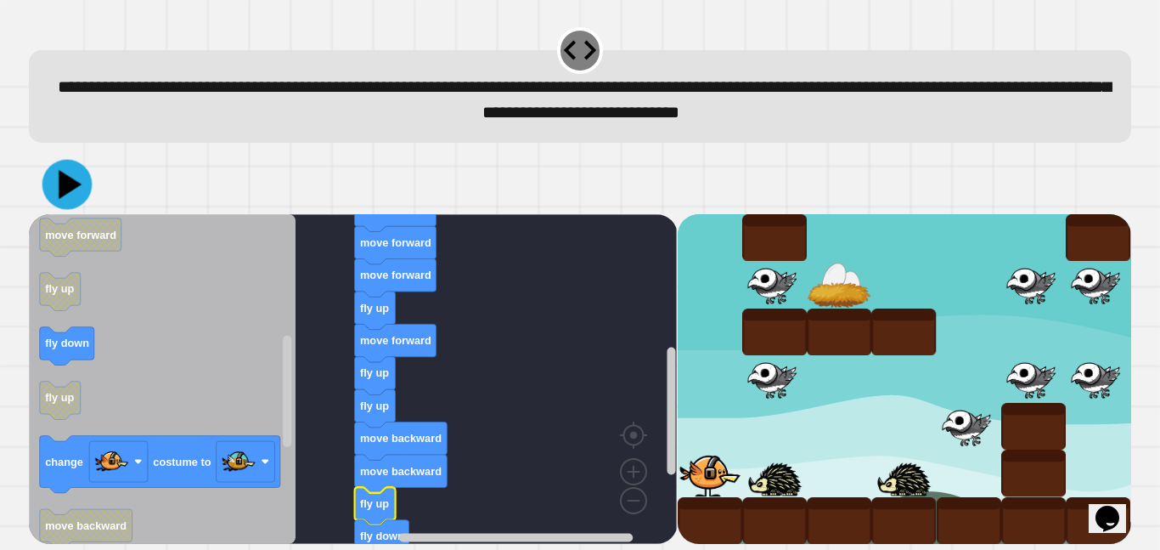
click at [73, 192] on icon at bounding box center [67, 185] width 50 height 50
